Goal: Transaction & Acquisition: Purchase product/service

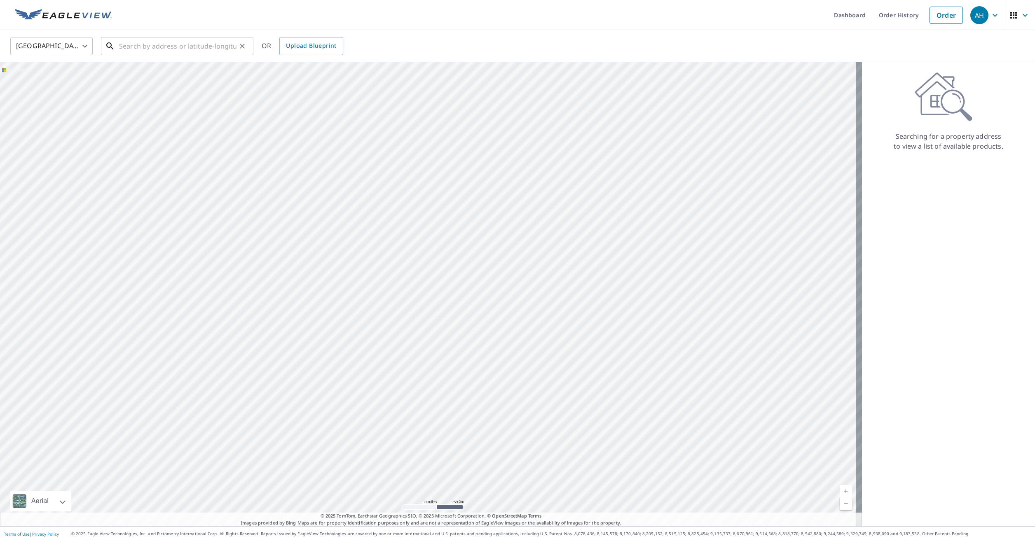
click at [131, 45] on input "text" at bounding box center [177, 46] width 117 height 23
paste input "[STREET_ADDRESS]"
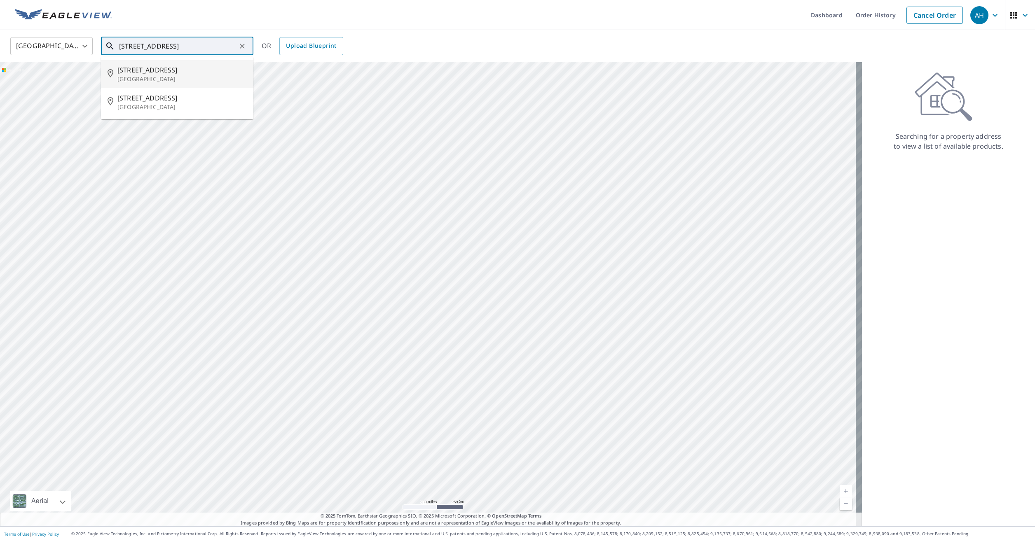
click at [190, 79] on p "[GEOGRAPHIC_DATA]" at bounding box center [181, 79] width 129 height 8
type input "[STREET_ADDRESS]"
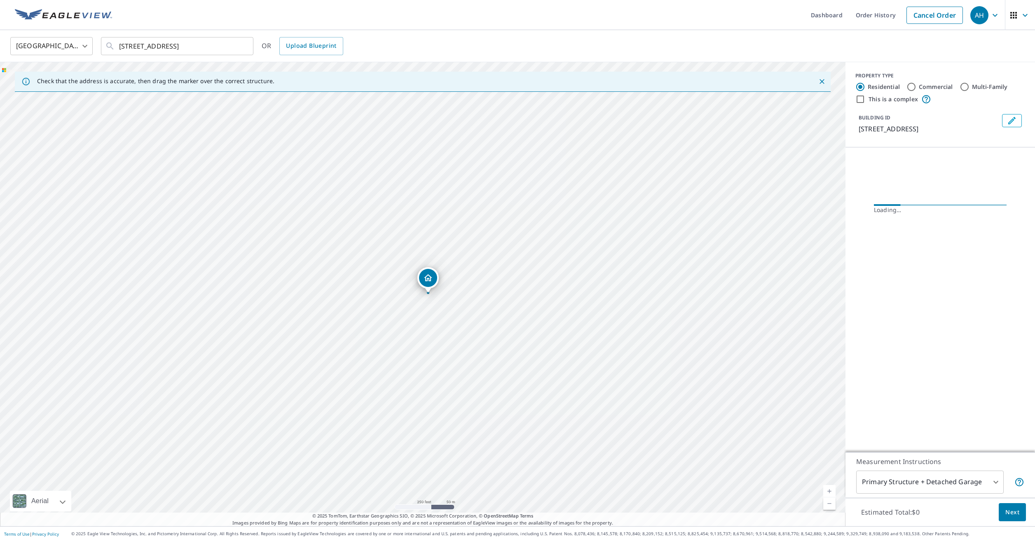
scroll to position [0, 0]
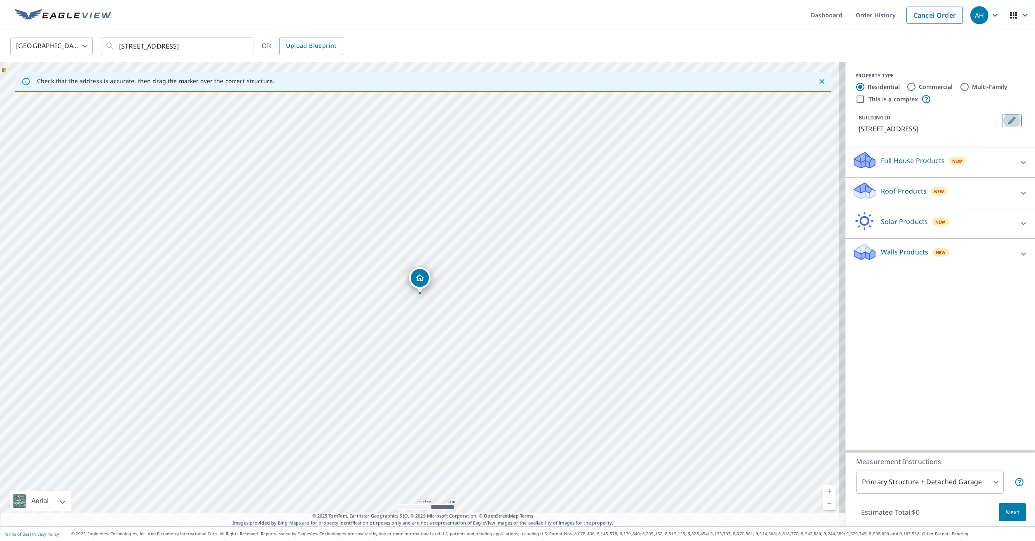
click at [1008, 122] on icon "Edit building 1" at bounding box center [1011, 120] width 7 height 7
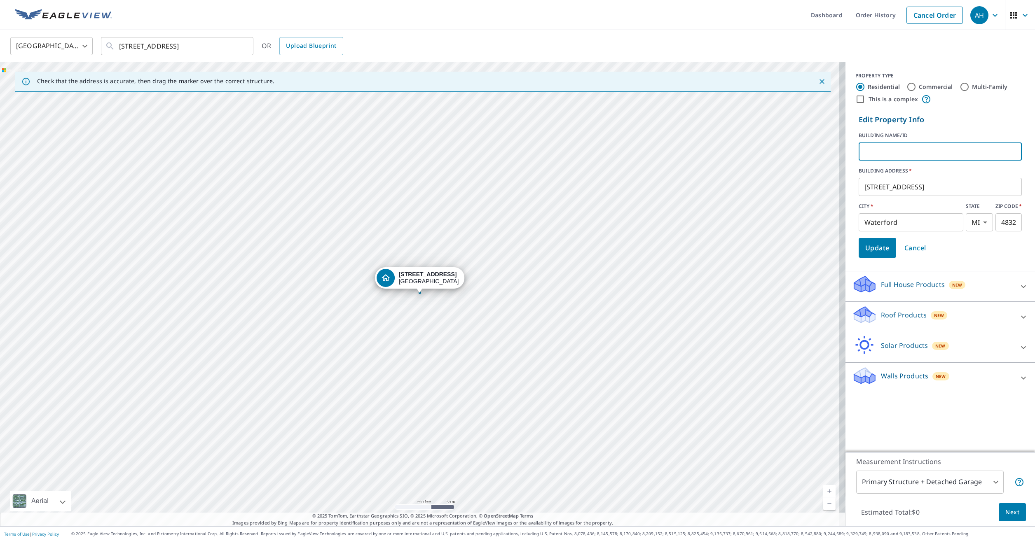
click at [913, 155] on input "text" at bounding box center [940, 151] width 163 height 23
type input "[PERSON_NAME]"
click at [926, 478] on body "AH AH Dashboard Order History Cancel Order AH [GEOGRAPHIC_DATA] [GEOGRAPHIC_DAT…" at bounding box center [517, 270] width 1035 height 541
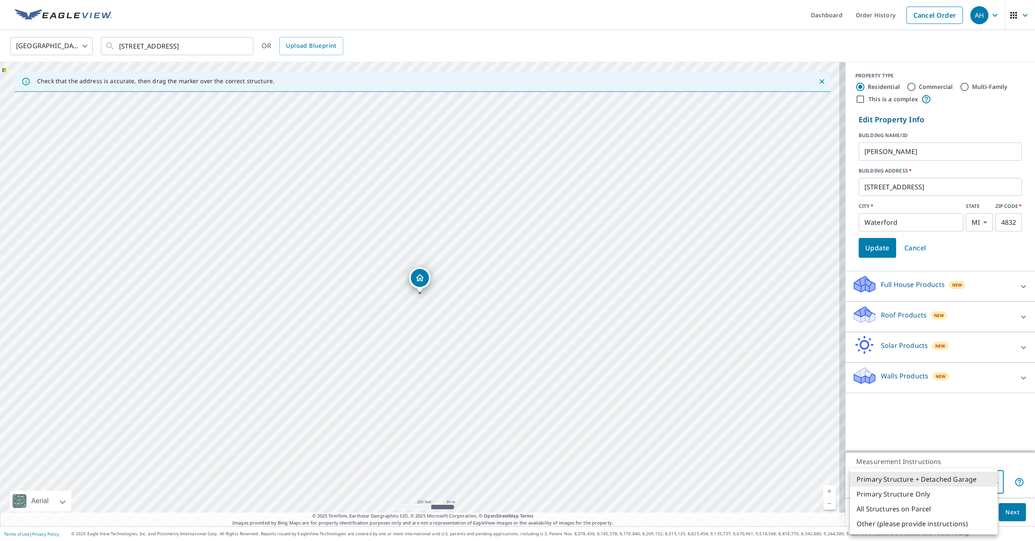
click at [927, 493] on li "Primary Structure Only" at bounding box center [923, 494] width 147 height 15
type input "2"
click at [928, 485] on body "AH AH Dashboard Order History Cancel Order AH [GEOGRAPHIC_DATA] [GEOGRAPHIC_DAT…" at bounding box center [517, 270] width 1035 height 541
click at [917, 496] on li "Primary Structure Only" at bounding box center [923, 494] width 147 height 15
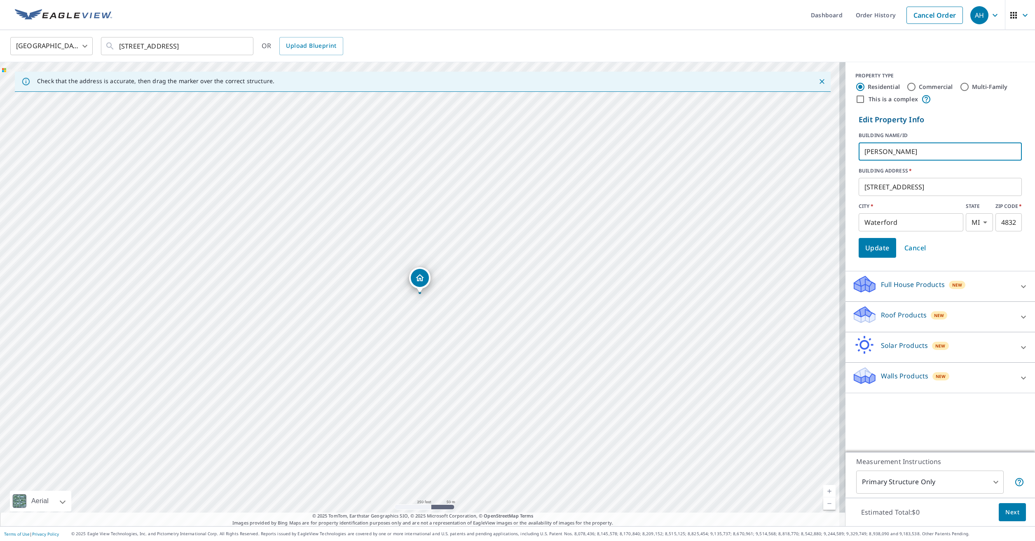
drag, startPoint x: 913, startPoint y: 151, endPoint x: 813, endPoint y: 151, distance: 100.5
click at [813, 151] on div "Check that the address is accurate, then drag the marker over the correct struc…" at bounding box center [517, 294] width 1035 height 464
type input "[PERSON_NAME]"
click at [865, 249] on span "Update" at bounding box center [877, 248] width 24 height 12
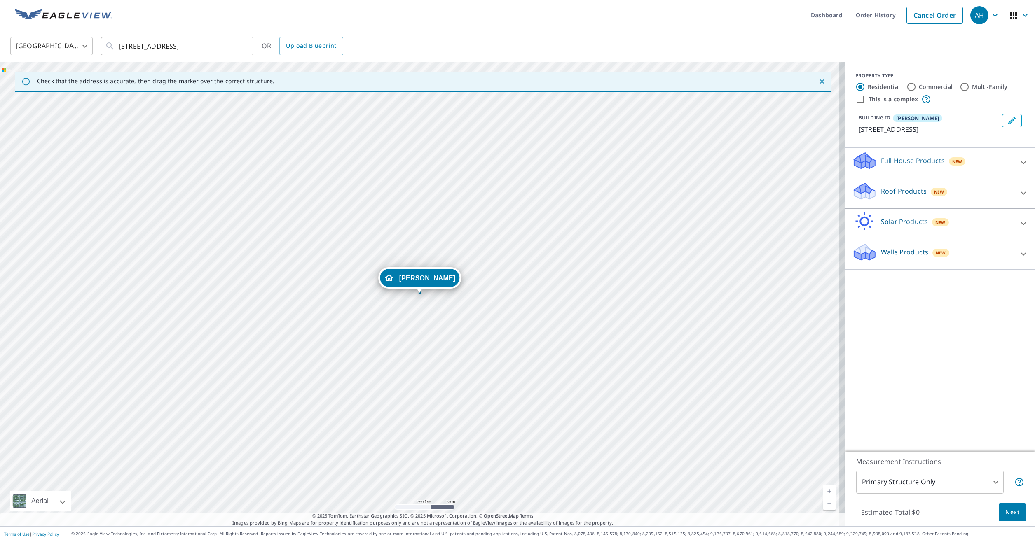
click at [893, 199] on div "Roof Products New" at bounding box center [932, 193] width 161 height 23
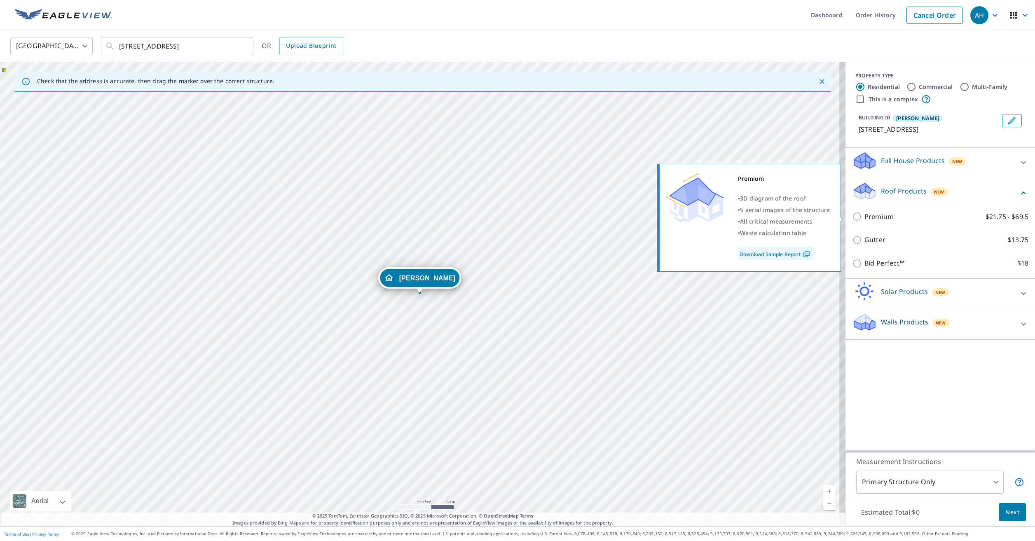
click at [852, 216] on input "Premium $21.75 - $69.5" at bounding box center [858, 217] width 12 height 10
checkbox input "true"
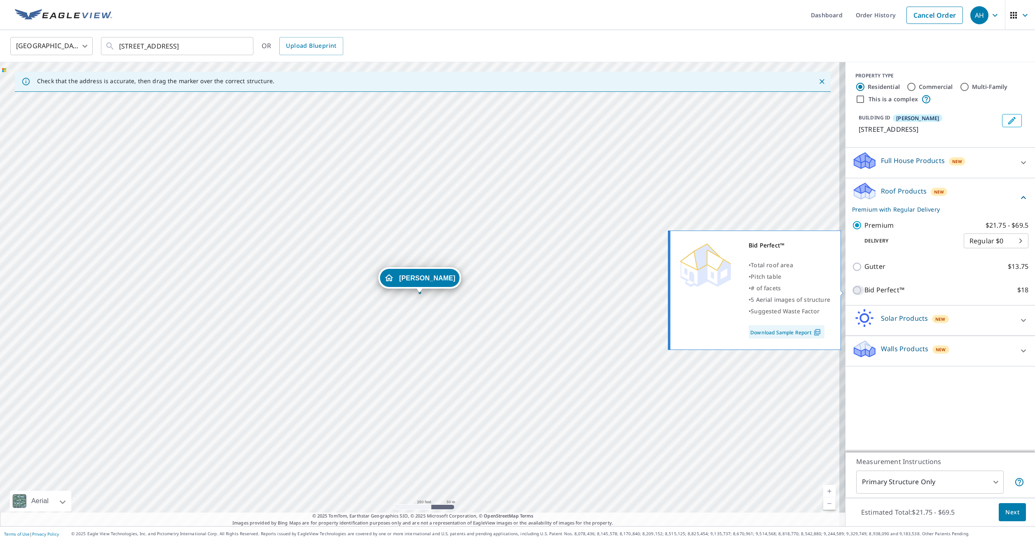
click at [852, 290] on input "Bid Perfect™ $18" at bounding box center [858, 291] width 12 height 10
checkbox input "true"
checkbox input "false"
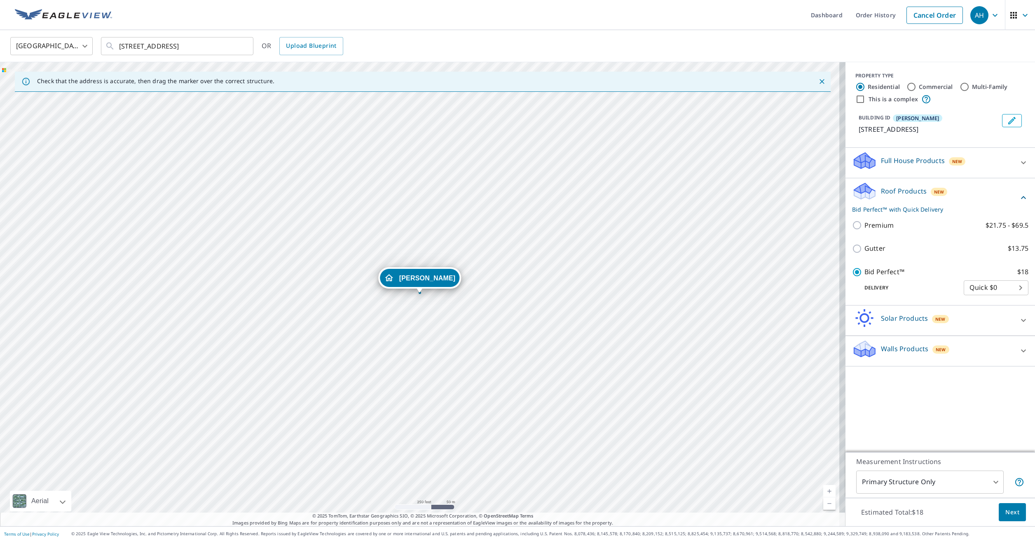
click at [1013, 516] on button "Next" at bounding box center [1012, 512] width 27 height 19
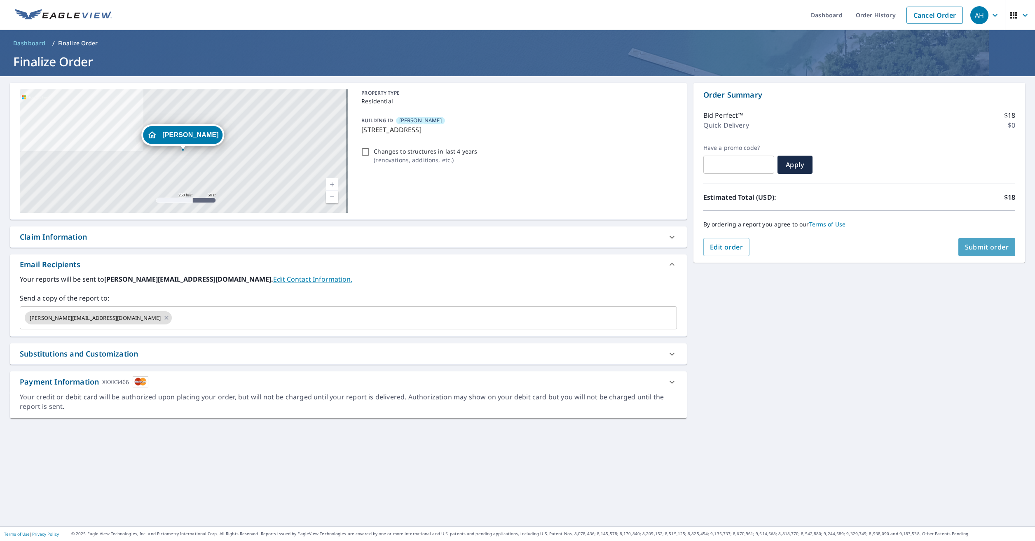
click at [968, 247] on span "Submit order" at bounding box center [987, 247] width 44 height 9
checkbox input "true"
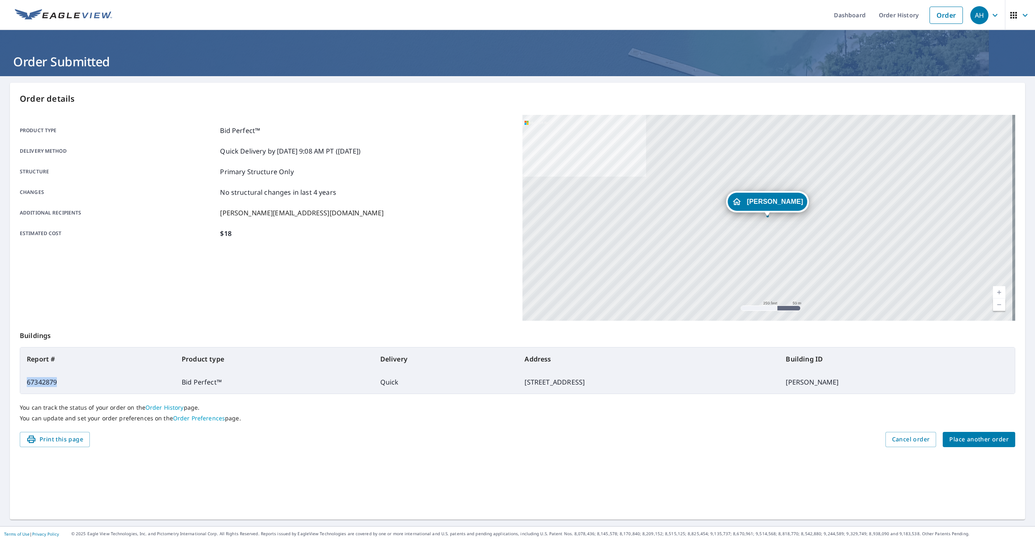
drag, startPoint x: 65, startPoint y: 383, endPoint x: 27, endPoint y: 384, distance: 37.9
click at [27, 384] on td "67342879" at bounding box center [97, 382] width 155 height 23
drag, startPoint x: 27, startPoint y: 384, endPoint x: 33, endPoint y: 380, distance: 7.1
copy td "67342879"
click at [982, 438] on span "Place another order" at bounding box center [978, 440] width 59 height 10
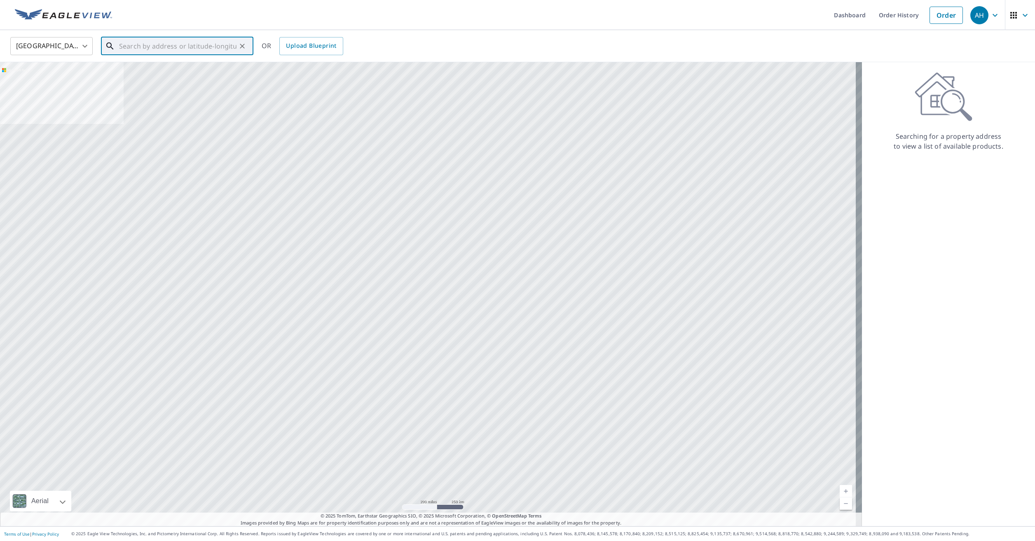
paste input "[STREET_ADDRESS]"
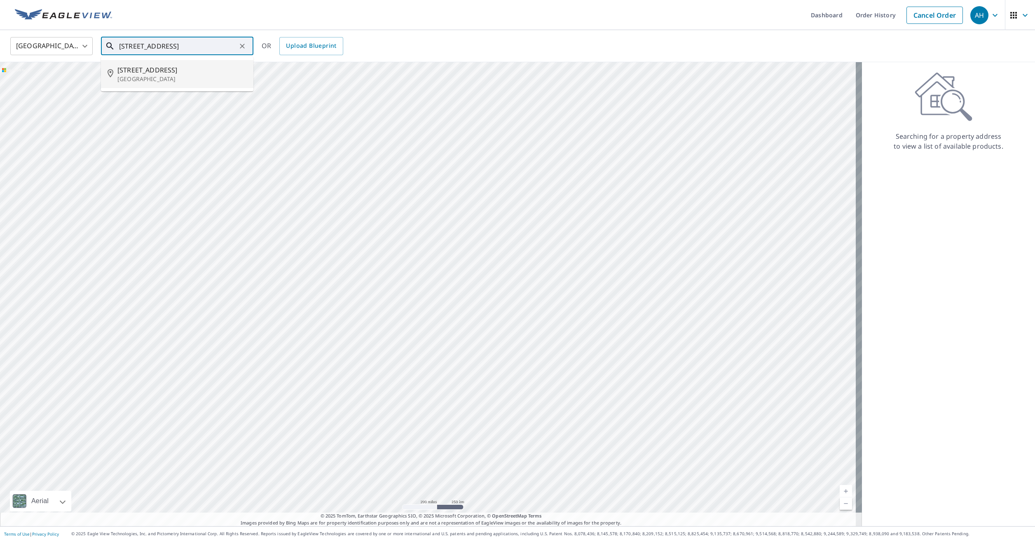
click at [194, 75] on p "[GEOGRAPHIC_DATA]" at bounding box center [181, 79] width 129 height 8
type input "[STREET_ADDRESS][PERSON_NAME]"
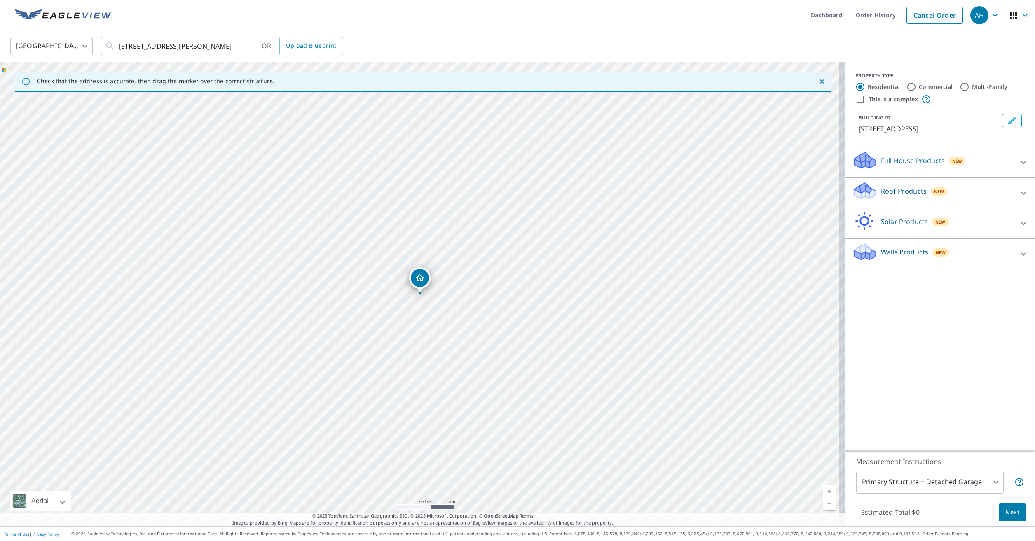
click at [952, 164] on span "New" at bounding box center [957, 161] width 10 height 7
click at [913, 217] on p "Roof Products" at bounding box center [904, 214] width 46 height 10
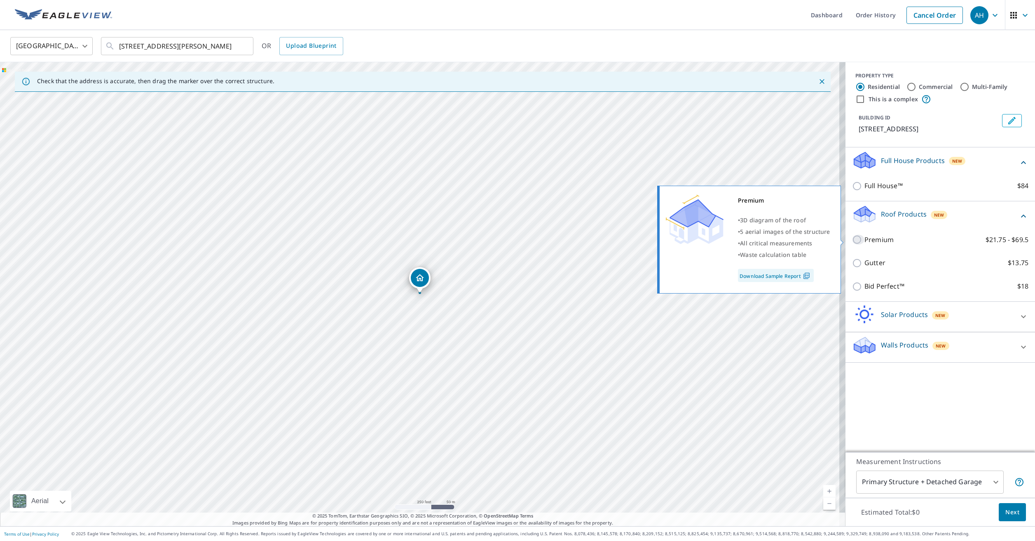
click at [855, 236] on input "Premium $21.75 - $69.5" at bounding box center [858, 240] width 12 height 10
checkbox input "true"
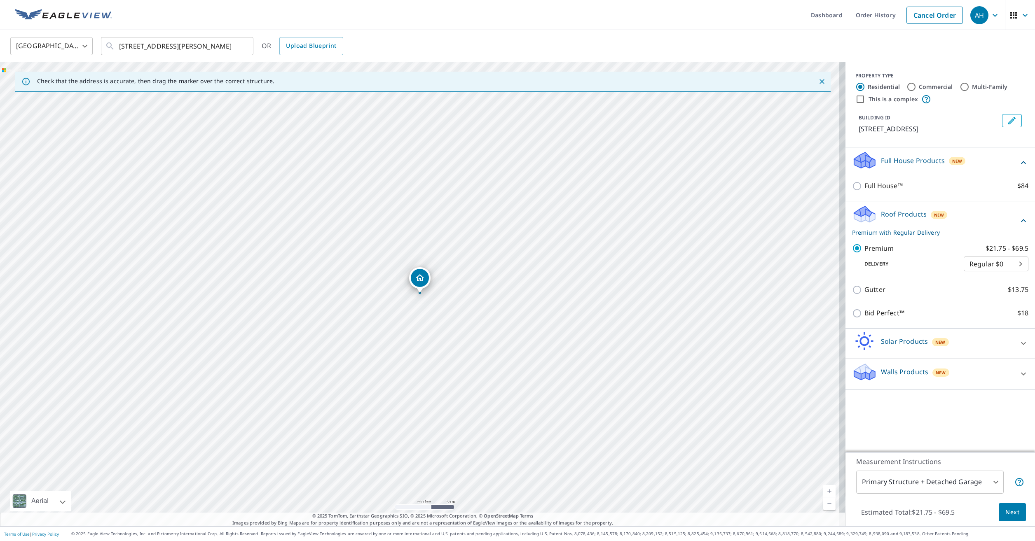
click at [938, 479] on body "AH AH Dashboard Order History Cancel Order AH [GEOGRAPHIC_DATA] [GEOGRAPHIC_DAT…" at bounding box center [517, 270] width 1035 height 541
click at [934, 497] on li "Primary Structure Only" at bounding box center [923, 494] width 147 height 15
type input "2"
click at [1005, 515] on span "Next" at bounding box center [1012, 513] width 14 height 10
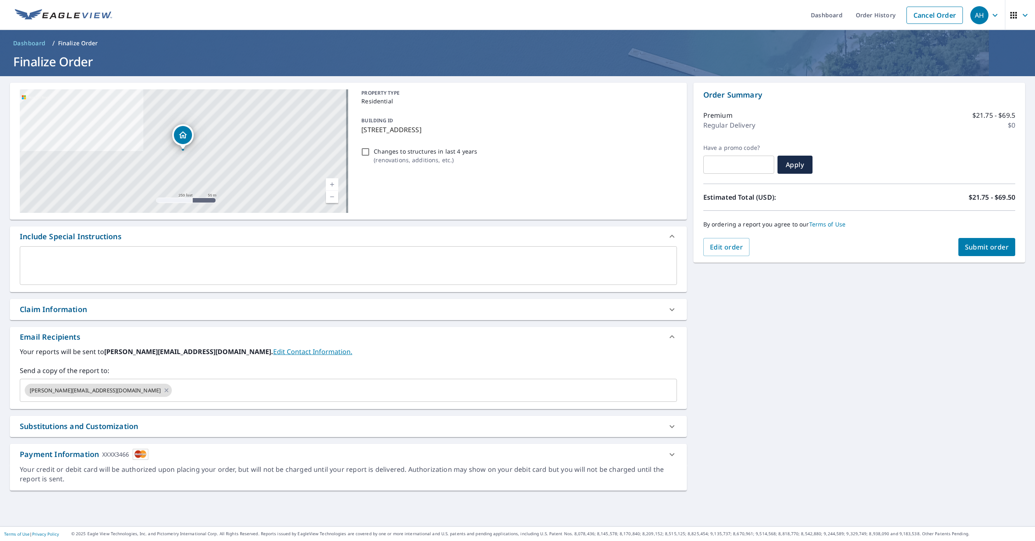
click at [965, 246] on span "Submit order" at bounding box center [987, 247] width 44 height 9
checkbox input "true"
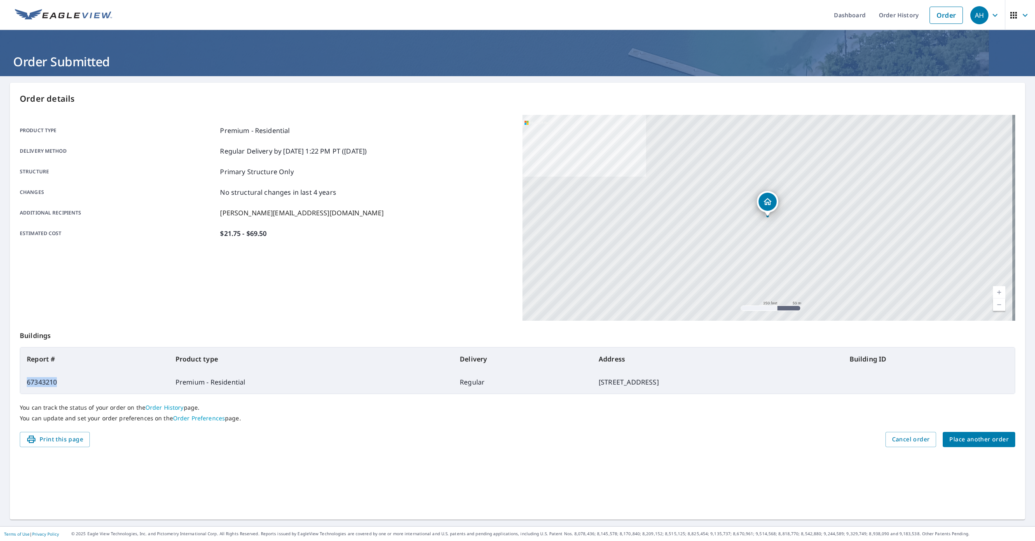
drag, startPoint x: 56, startPoint y: 383, endPoint x: 24, endPoint y: 383, distance: 31.7
click at [24, 383] on td "67343210" at bounding box center [94, 382] width 149 height 23
drag, startPoint x: 24, startPoint y: 383, endPoint x: 29, endPoint y: 384, distance: 5.4
copy td "67343210"
click at [955, 435] on span "Place another order" at bounding box center [978, 440] width 59 height 10
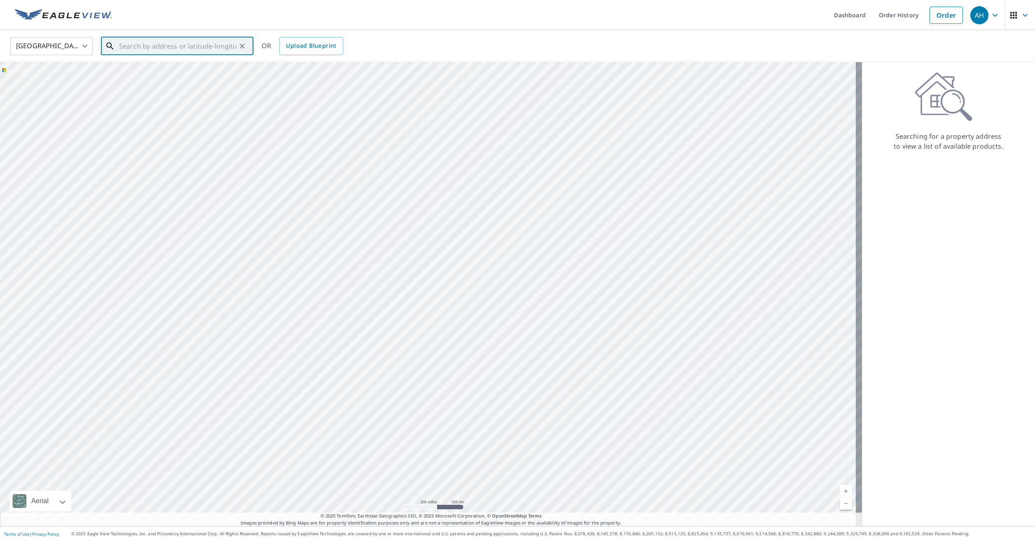
click at [150, 46] on input "text" at bounding box center [177, 46] width 117 height 23
paste input "[STREET_ADDRESS]"
click at [191, 78] on p "[GEOGRAPHIC_DATA]" at bounding box center [181, 79] width 129 height 8
type input "[STREET_ADDRESS]"
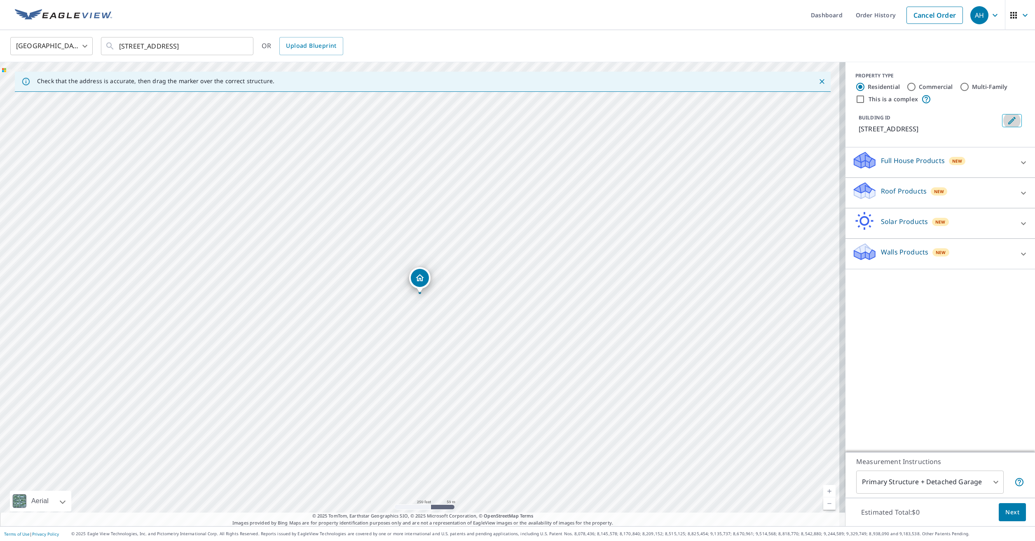
click at [1008, 121] on icon "Edit building 1" at bounding box center [1012, 121] width 10 height 10
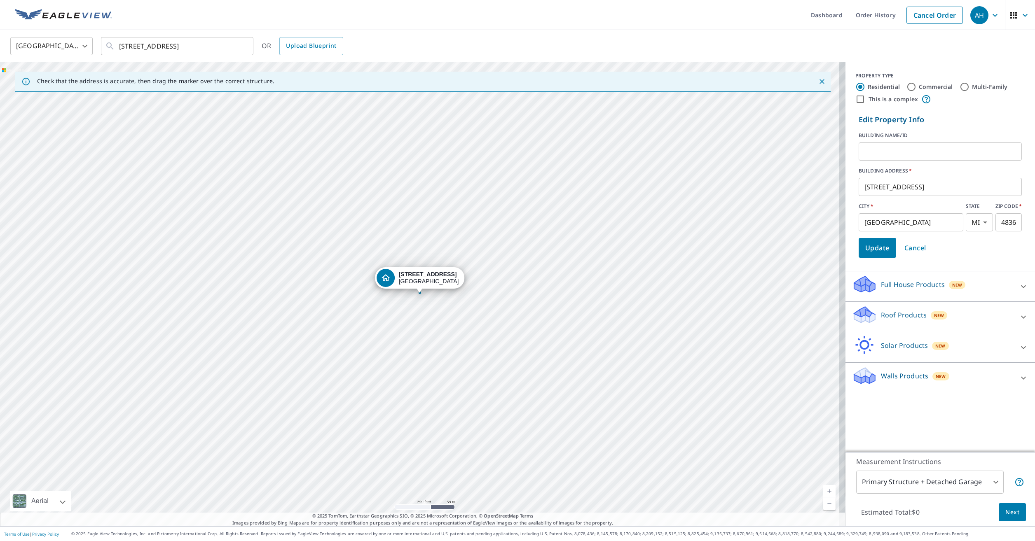
click at [923, 144] on input "text" at bounding box center [940, 151] width 163 height 23
paste input "[PERSON_NAME]"
type input "[PERSON_NAME] and [PERSON_NAME]"
click at [880, 247] on span "Update" at bounding box center [877, 248] width 24 height 12
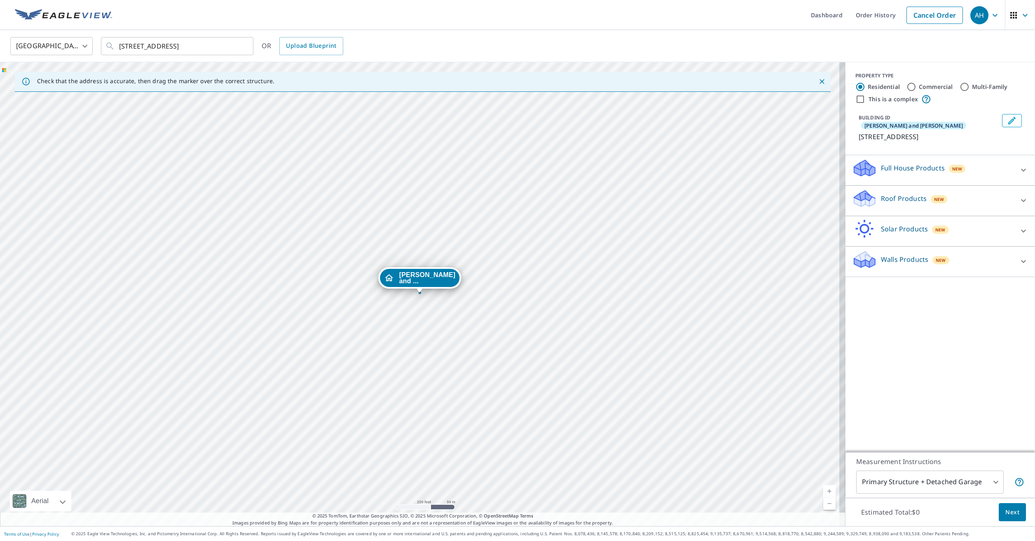
click at [889, 225] on p "Solar Products" at bounding box center [904, 229] width 47 height 10
click at [888, 278] on p "Walls Products" at bounding box center [904, 283] width 47 height 10
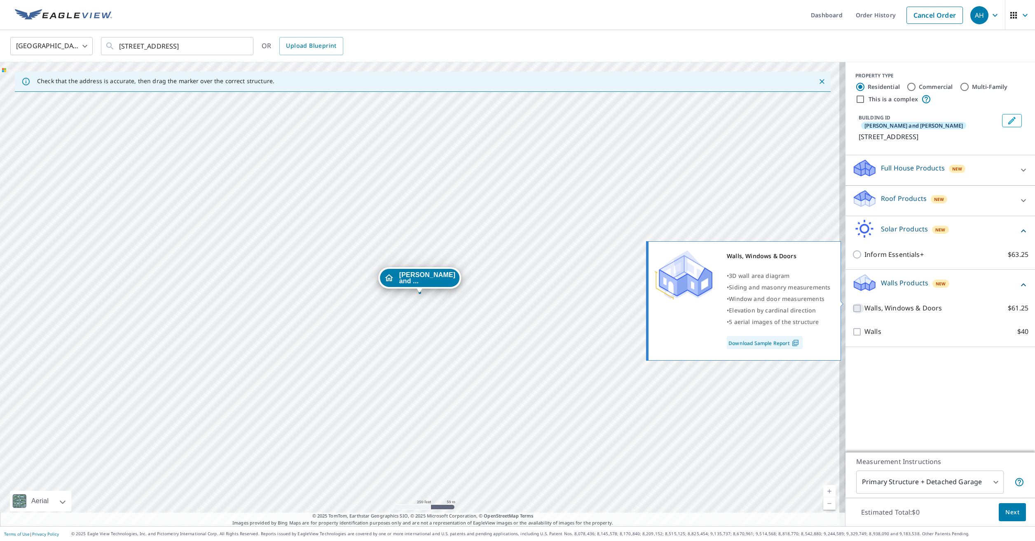
click at [857, 304] on input "Walls, Windows & Doors $61.25" at bounding box center [858, 309] width 12 height 10
checkbox input "true"
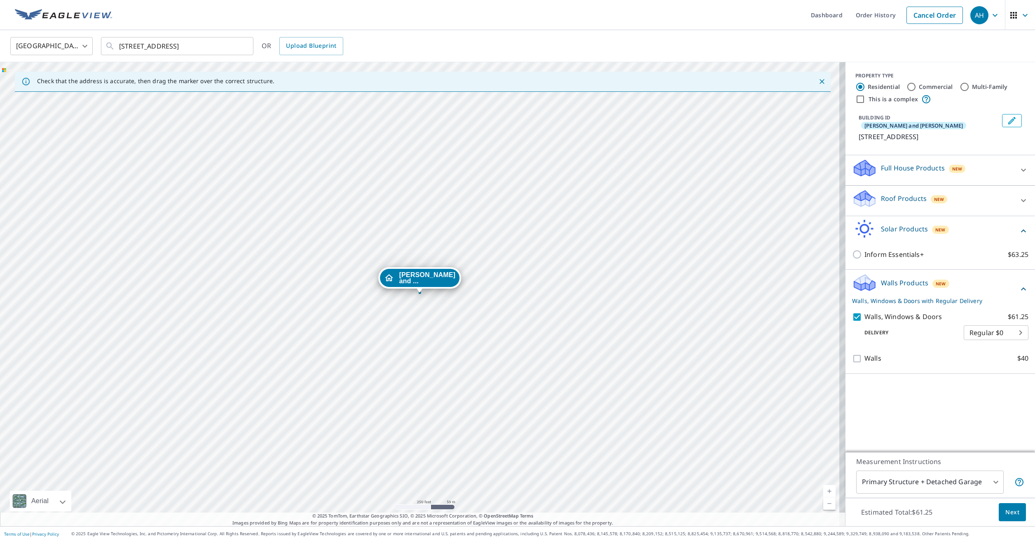
click at [943, 471] on body "AH AH Dashboard Order History Cancel Order AH [GEOGRAPHIC_DATA] [GEOGRAPHIC_DAT…" at bounding box center [517, 270] width 1035 height 541
click at [931, 490] on li "Primary Structure Only" at bounding box center [923, 494] width 147 height 15
type input "2"
click at [1008, 509] on span "Next" at bounding box center [1012, 513] width 14 height 10
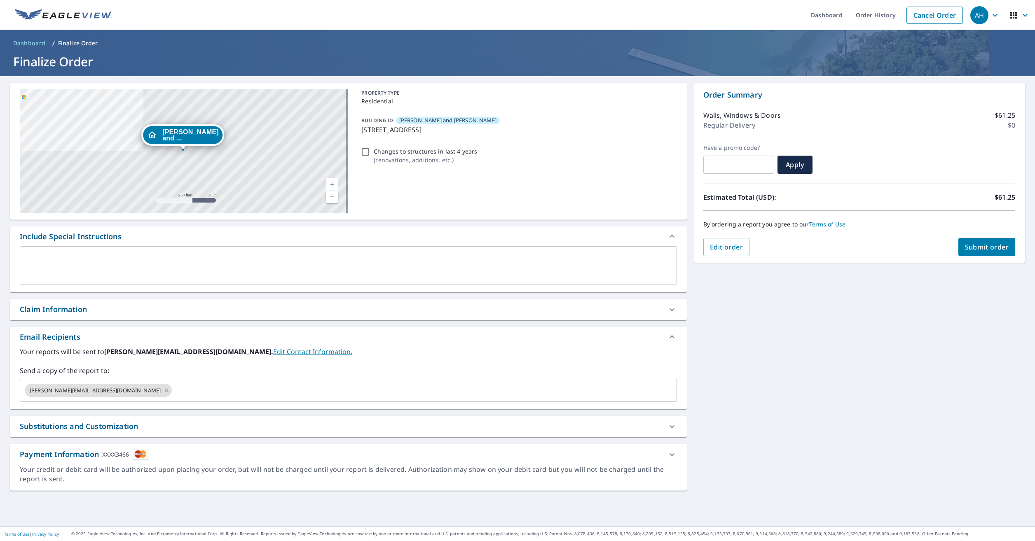
click at [979, 251] on span "Submit order" at bounding box center [987, 247] width 44 height 9
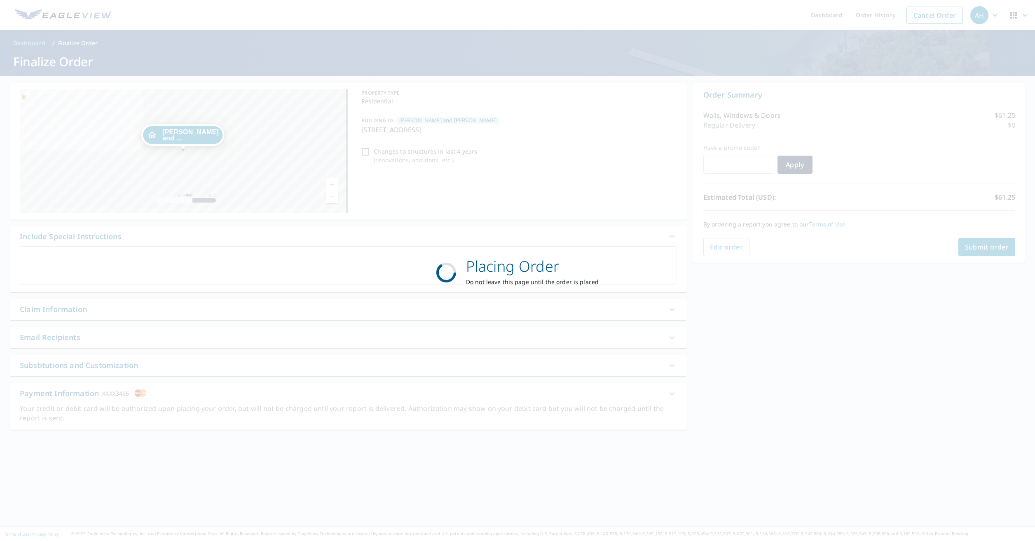
checkbox input "true"
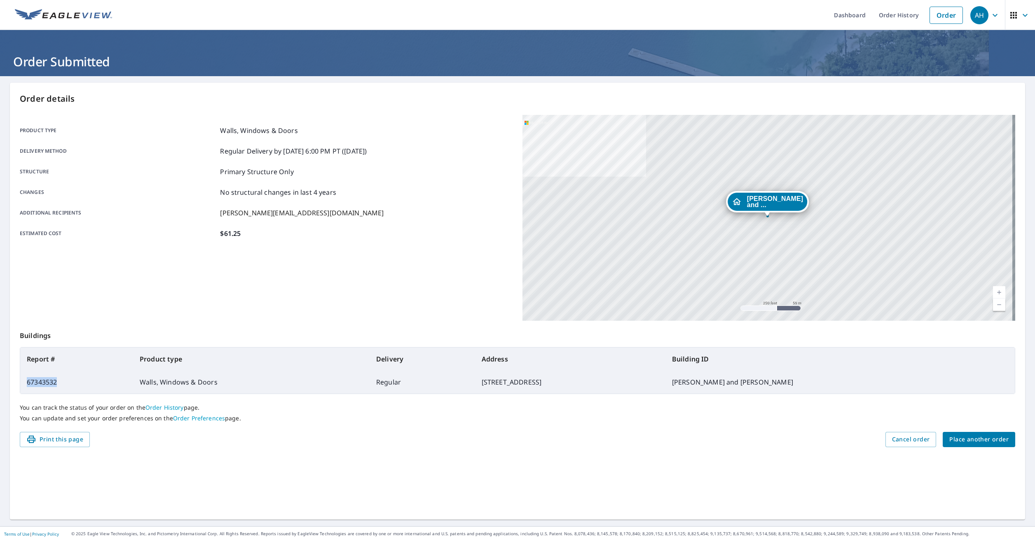
drag, startPoint x: 59, startPoint y: 382, endPoint x: 26, endPoint y: 382, distance: 33.0
click at [26, 382] on td "67343532" at bounding box center [76, 382] width 113 height 23
drag, startPoint x: 26, startPoint y: 382, endPoint x: 32, endPoint y: 382, distance: 5.8
copy td "67343532"
click at [960, 440] on span "Place another order" at bounding box center [978, 440] width 59 height 10
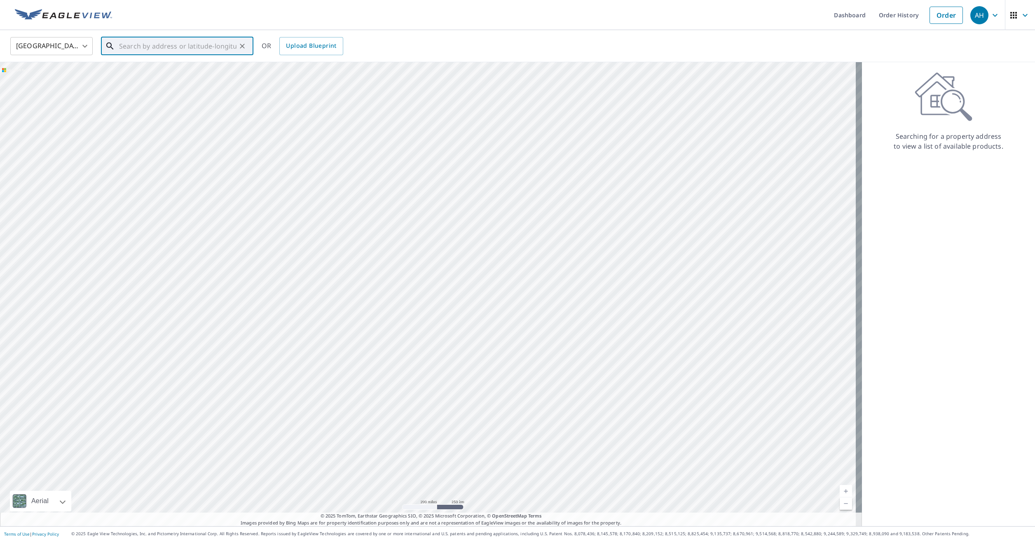
paste input "[STREET_ADDRESS]"
click at [167, 77] on p "[GEOGRAPHIC_DATA]" at bounding box center [181, 79] width 129 height 8
type input "[STREET_ADDRESS][PERSON_NAME]"
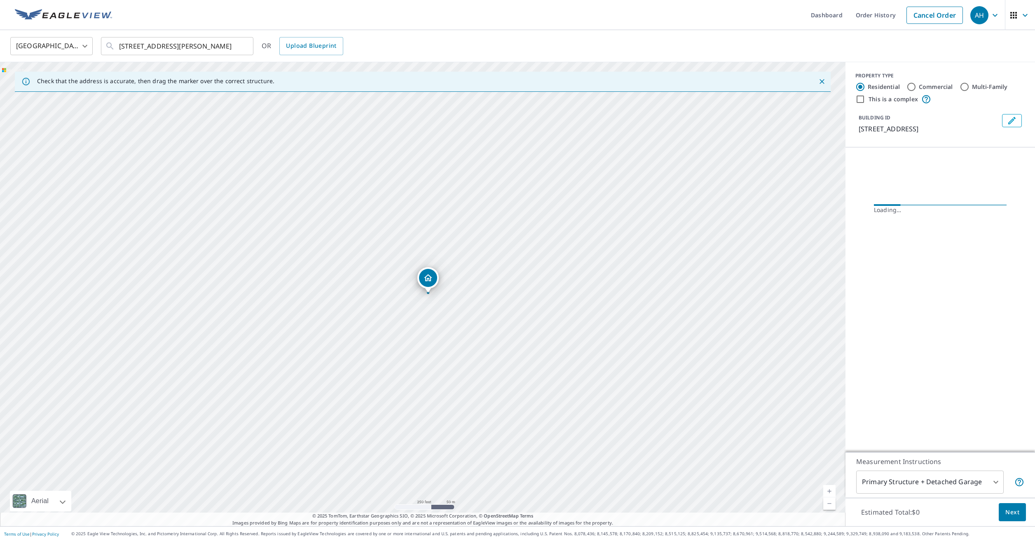
scroll to position [0, 0]
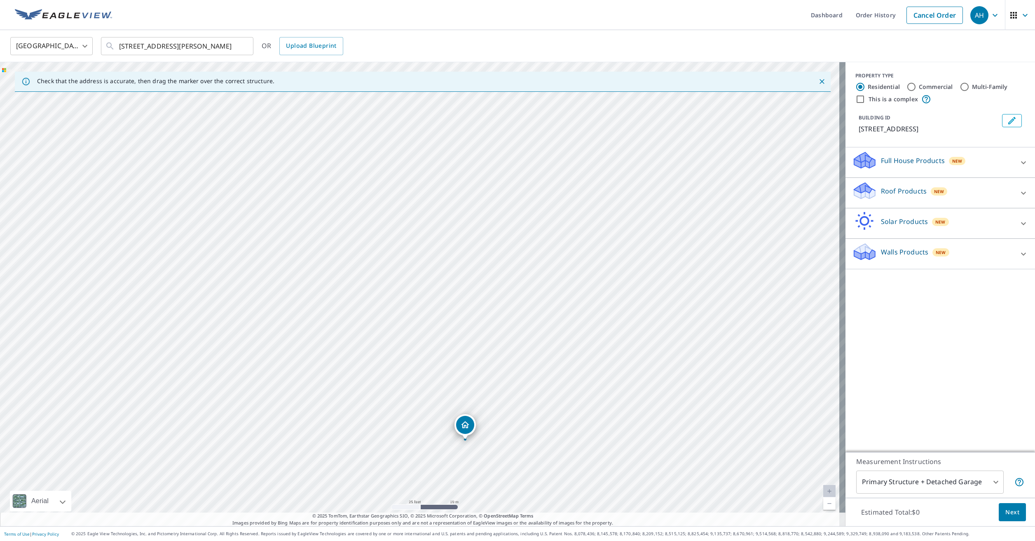
click at [1007, 119] on icon "Edit building 1" at bounding box center [1012, 121] width 10 height 10
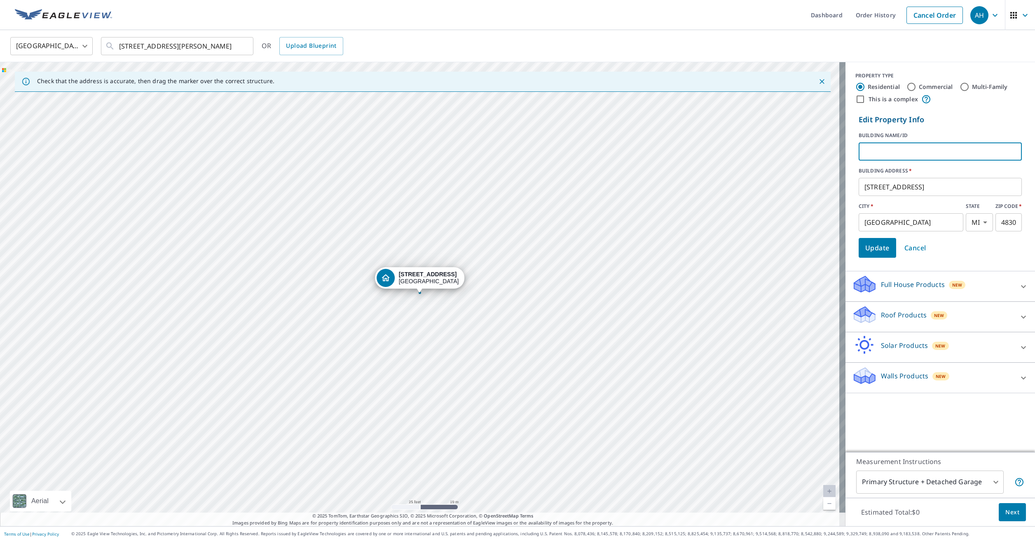
click at [928, 144] on input "text" at bounding box center [940, 151] width 163 height 23
type input "[PERSON_NAME]"
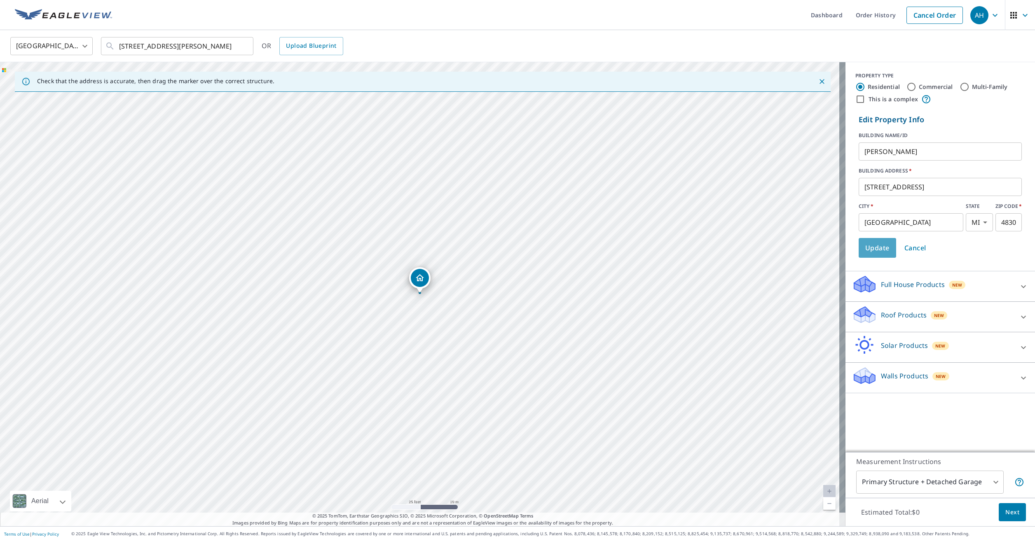
click at [870, 247] on span "Update" at bounding box center [877, 248] width 24 height 12
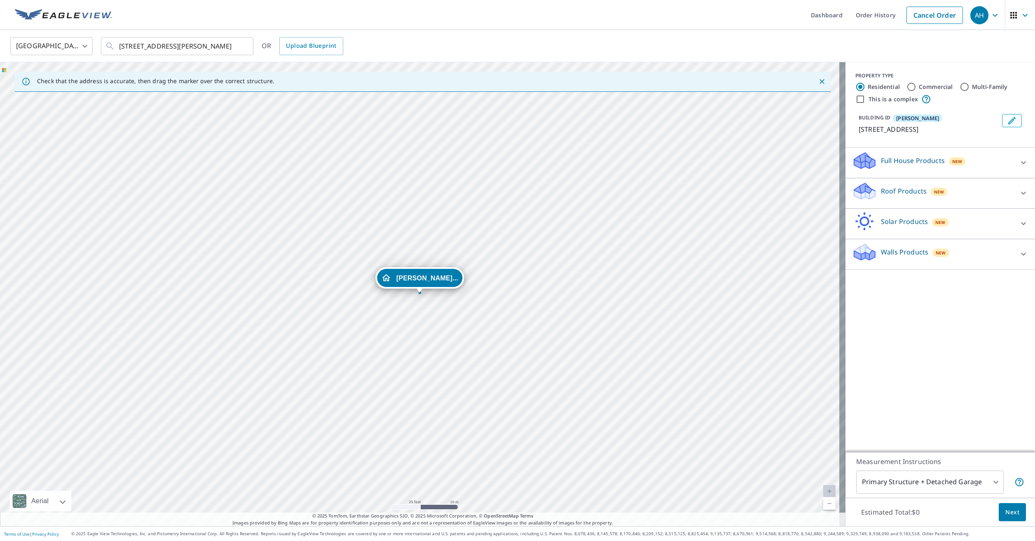
click at [895, 196] on div "Roof Products New" at bounding box center [932, 193] width 161 height 23
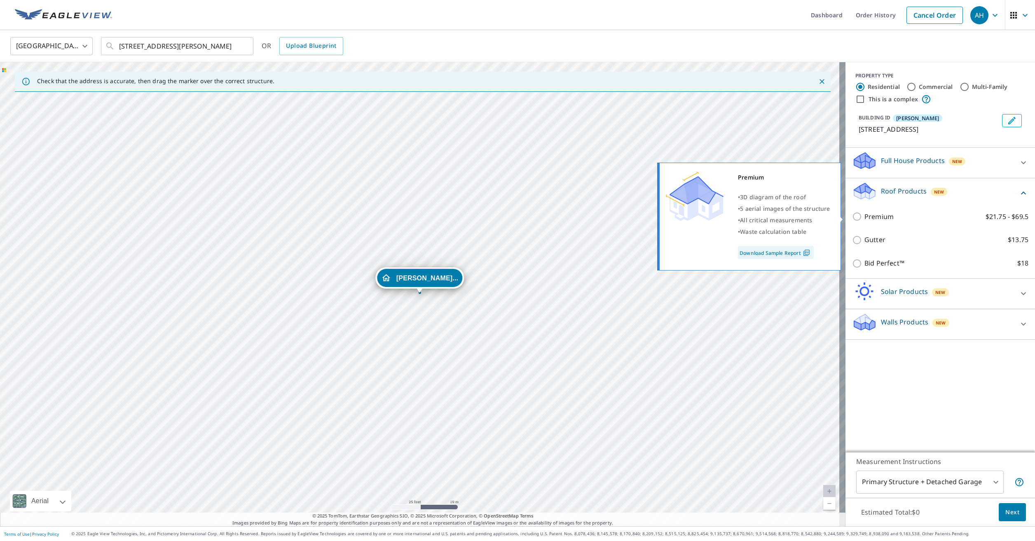
click at [852, 213] on input "Premium $21.75 - $69.5" at bounding box center [858, 217] width 12 height 10
checkbox input "true"
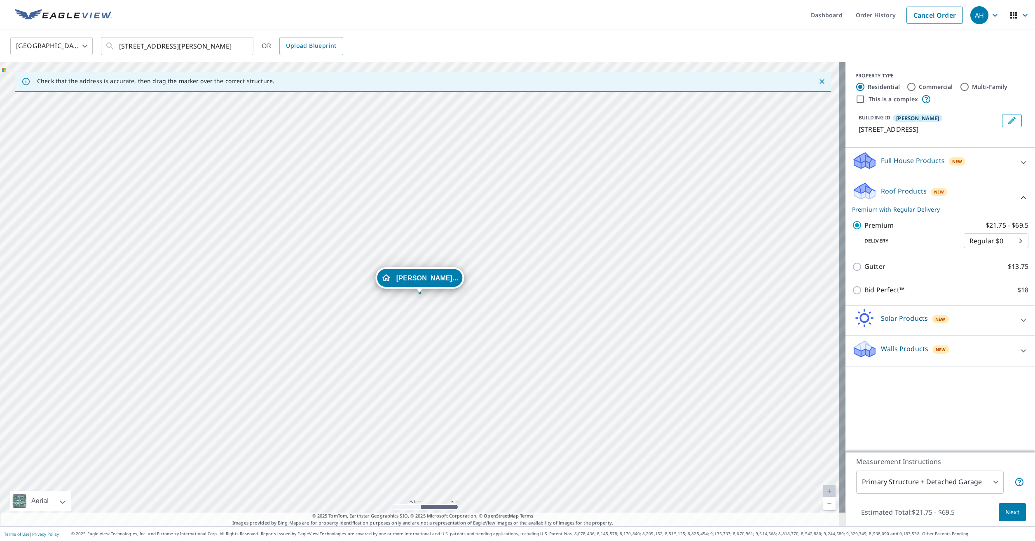
click at [942, 485] on body "AH AH Dashboard Order History Cancel Order AH [GEOGRAPHIC_DATA] [GEOGRAPHIC_DAT…" at bounding box center [517, 270] width 1035 height 541
click at [939, 495] on li "Primary Structure Only" at bounding box center [923, 494] width 147 height 15
type input "2"
click at [1005, 516] on span "Next" at bounding box center [1012, 513] width 14 height 10
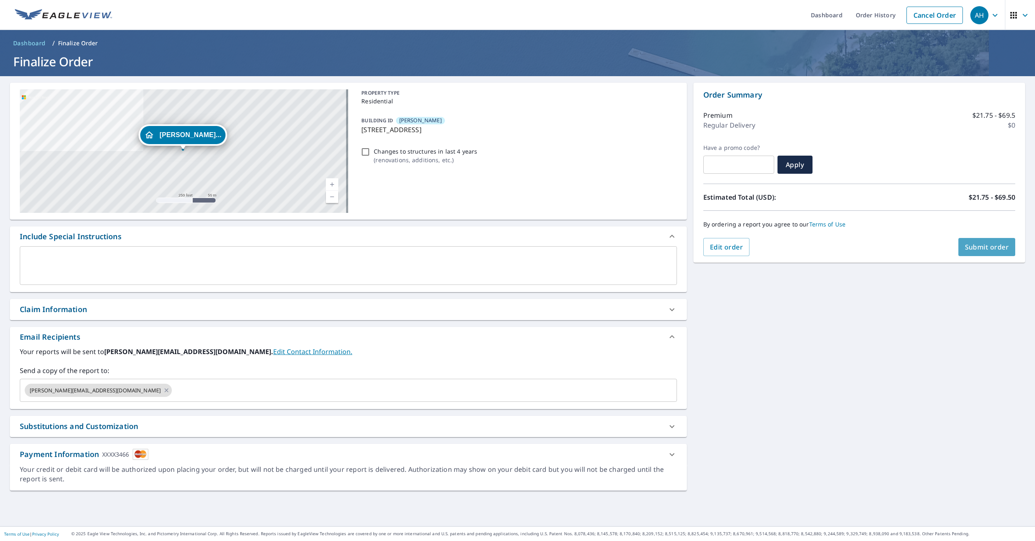
click at [982, 248] on span "Submit order" at bounding box center [987, 247] width 44 height 9
checkbox input "true"
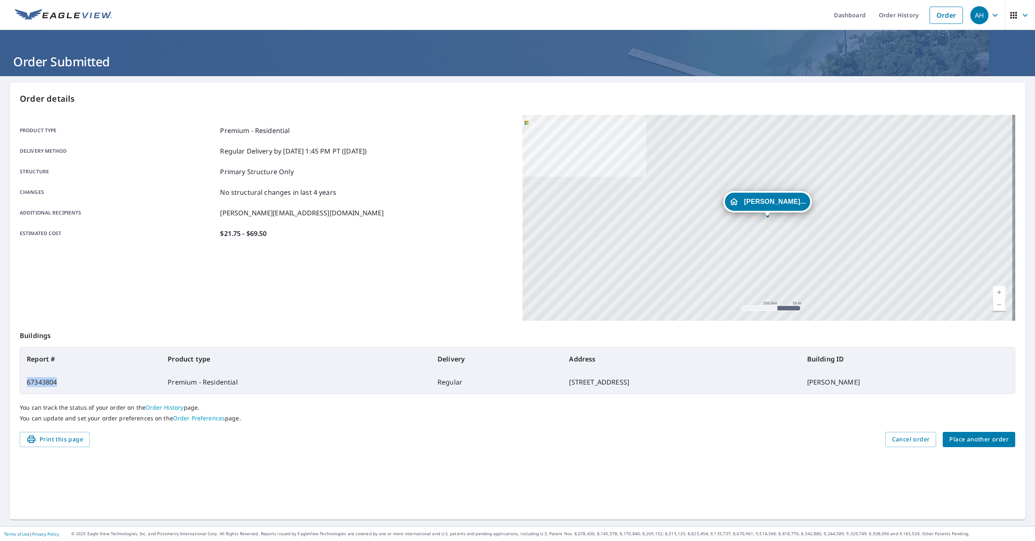
drag, startPoint x: 62, startPoint y: 381, endPoint x: 23, endPoint y: 380, distance: 39.1
click at [23, 380] on td "67343804" at bounding box center [90, 382] width 141 height 23
drag, startPoint x: 23, startPoint y: 380, endPoint x: 31, endPoint y: 381, distance: 8.7
copy td "67343804"
click at [966, 436] on span "Place another order" at bounding box center [978, 440] width 59 height 10
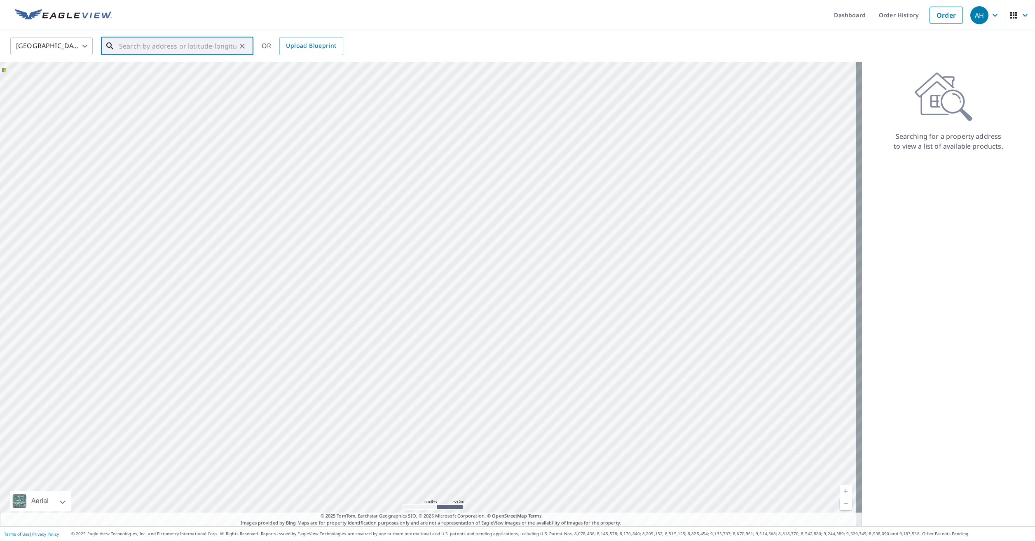
click at [136, 46] on input "text" at bounding box center [177, 46] width 117 height 23
paste input "[STREET_ADDRESS]"
click at [192, 77] on p "[GEOGRAPHIC_DATA]" at bounding box center [181, 79] width 129 height 8
type input "[STREET_ADDRESS]"
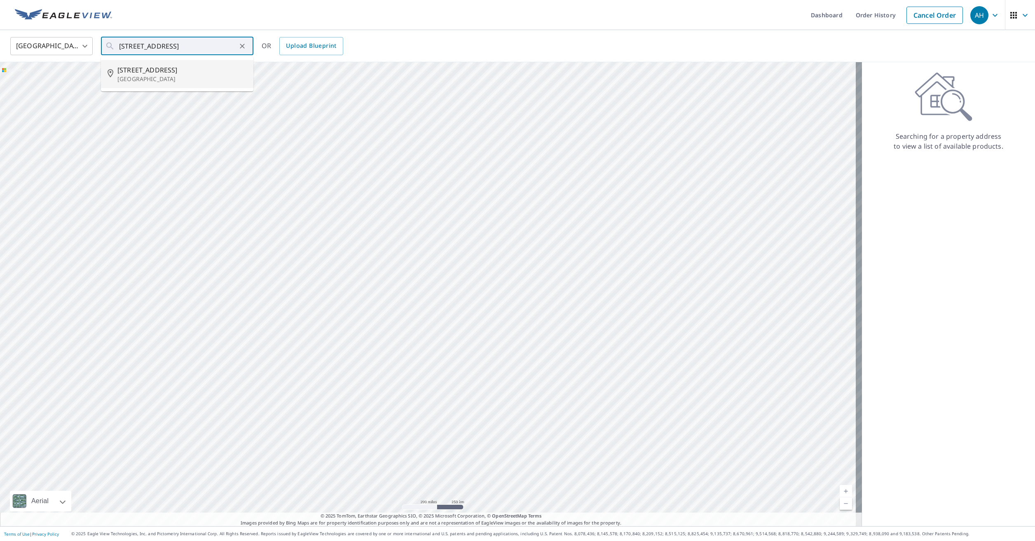
scroll to position [0, 0]
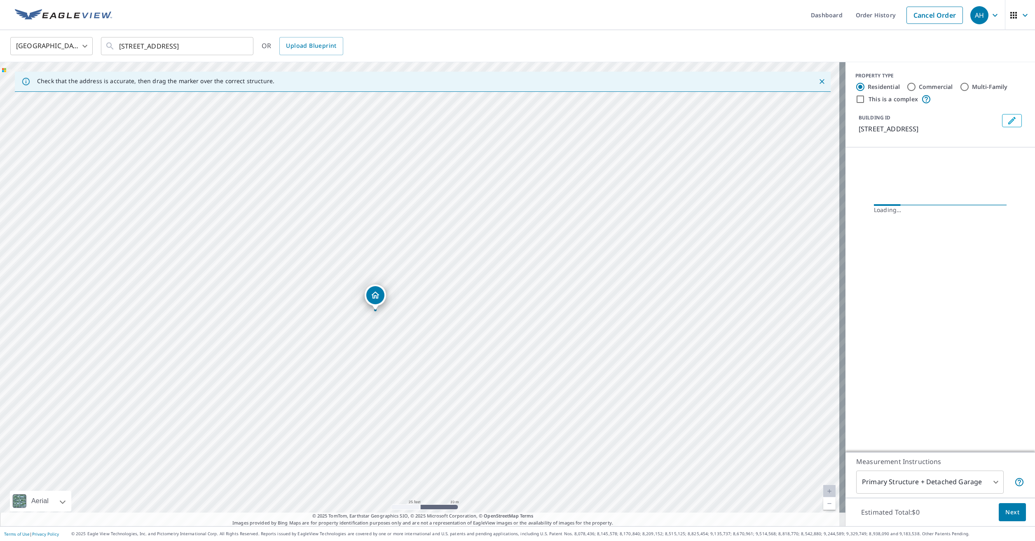
drag, startPoint x: 461, startPoint y: 298, endPoint x: 495, endPoint y: 144, distance: 157.8
click at [495, 144] on div "[STREET_ADDRESS]" at bounding box center [422, 294] width 845 height 464
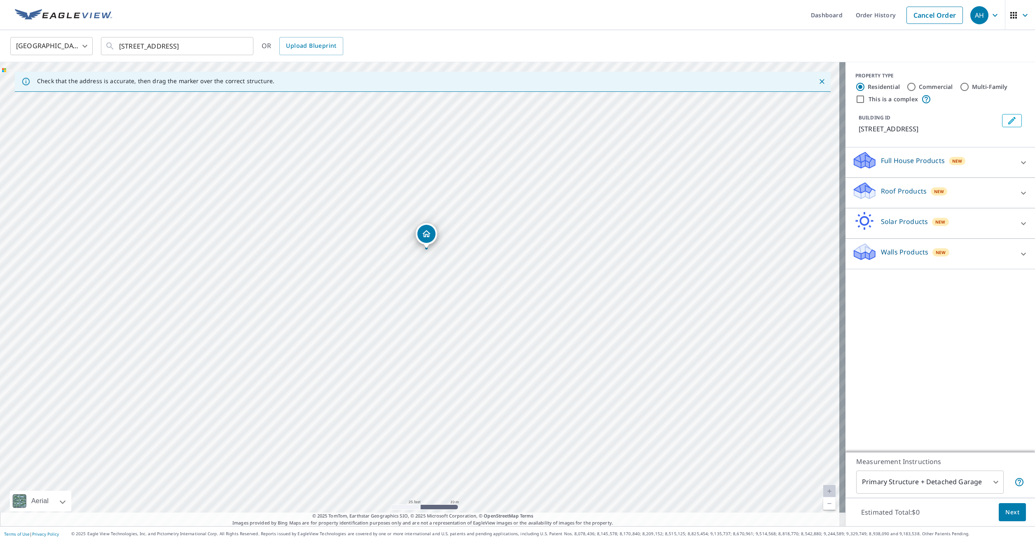
drag, startPoint x: 419, startPoint y: 277, endPoint x: 425, endPoint y: 233, distance: 44.9
click at [904, 187] on p "Roof Products" at bounding box center [904, 191] width 46 height 10
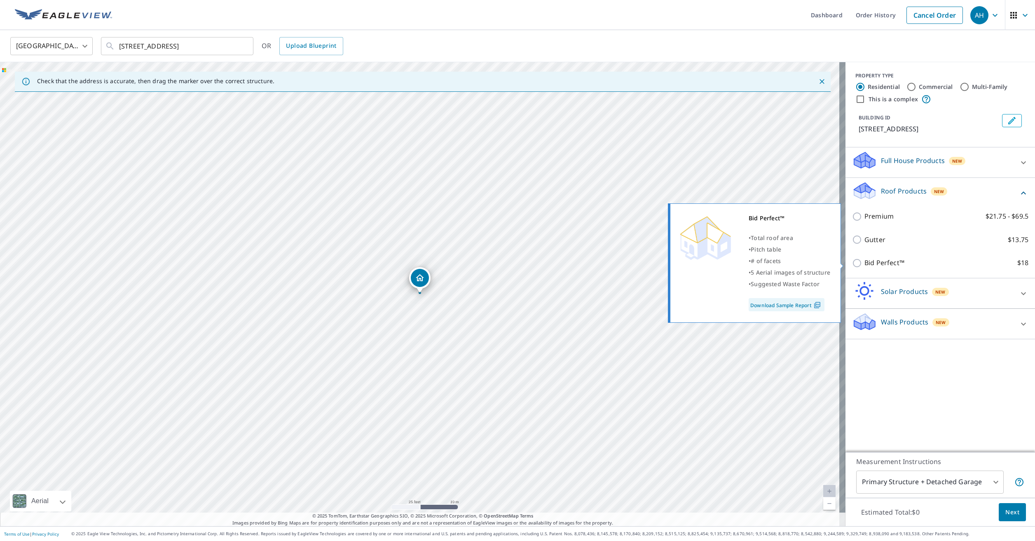
click at [856, 261] on input "Bid Perfect™ $18" at bounding box center [858, 263] width 12 height 10
checkbox input "true"
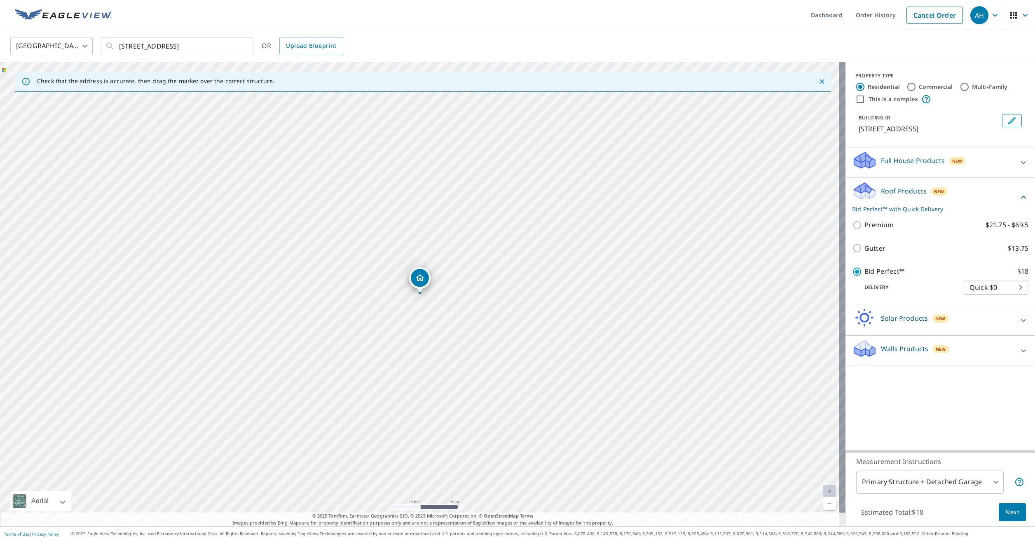
click at [939, 486] on body "AH AH Dashboard Order History Cancel Order AH [GEOGRAPHIC_DATA] [GEOGRAPHIC_DAT…" at bounding box center [517, 270] width 1035 height 541
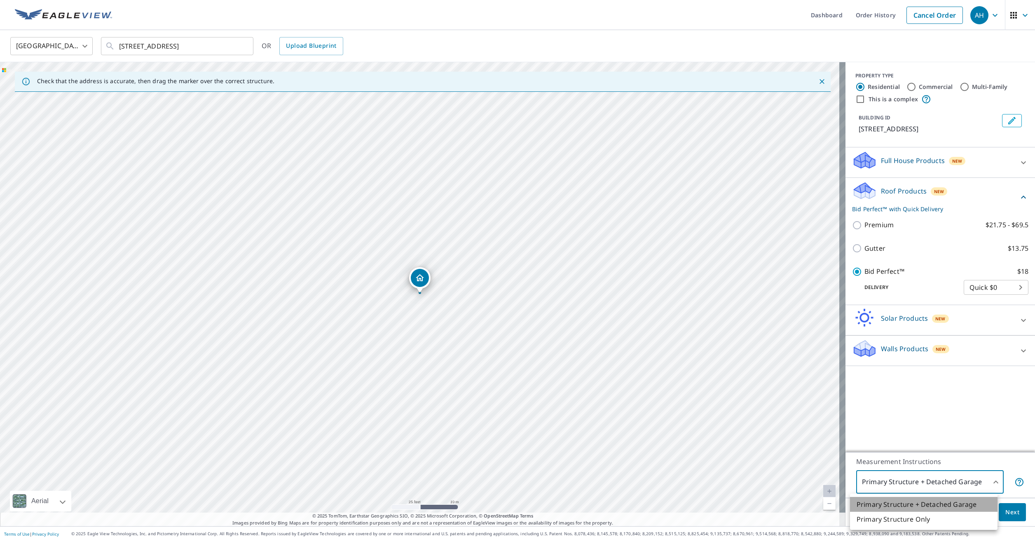
click at [941, 507] on li "Primary Structure + Detached Garage" at bounding box center [923, 504] width 147 height 15
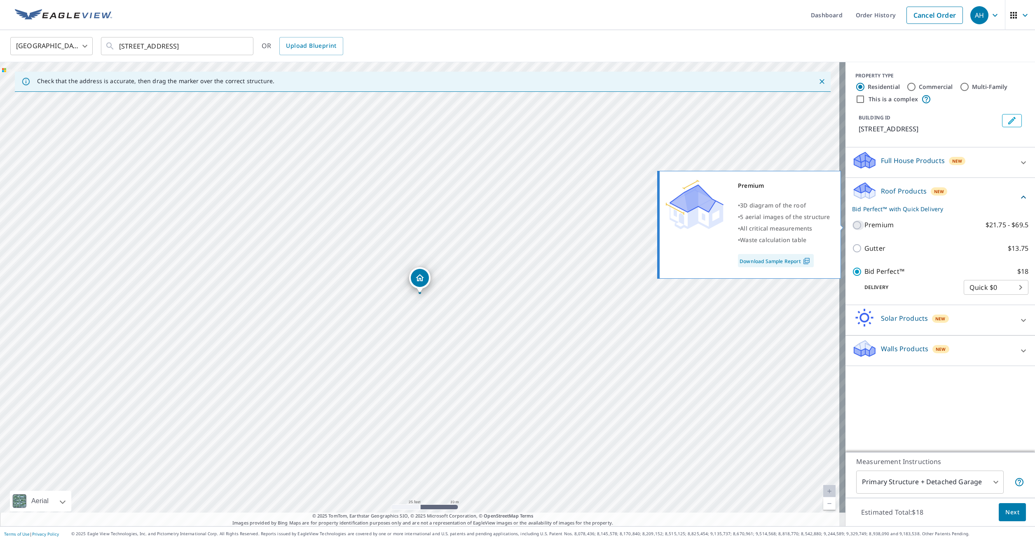
click at [852, 224] on input "Premium $21.75 - $69.5" at bounding box center [858, 225] width 12 height 10
checkbox input "true"
checkbox input "false"
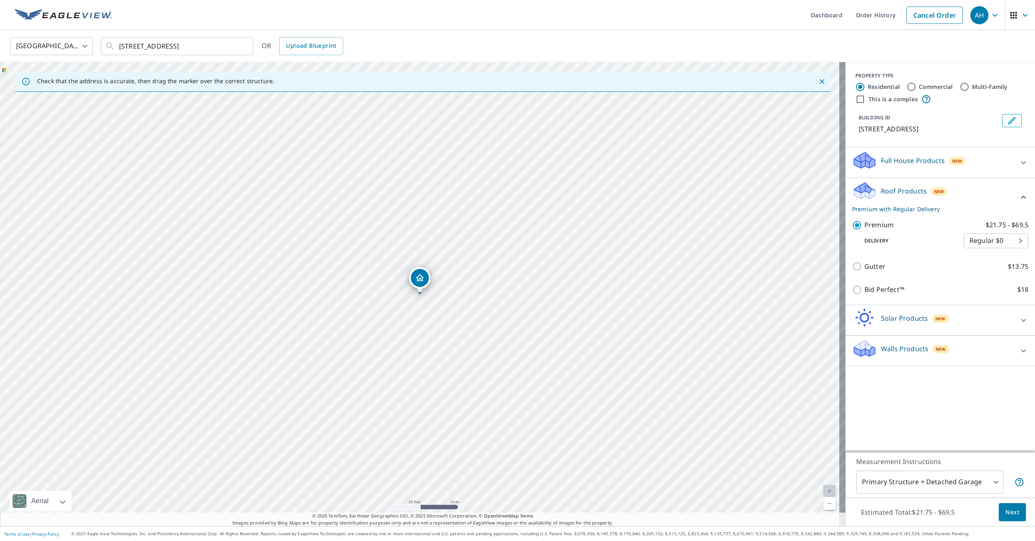
click at [921, 485] on body "AH AH Dashboard Order History Cancel Order AH [GEOGRAPHIC_DATA] [GEOGRAPHIC_DAT…" at bounding box center [517, 270] width 1035 height 541
click at [914, 520] on li "Other (please provide instructions)" at bounding box center [923, 524] width 147 height 15
type input "5"
click at [1009, 515] on span "Next" at bounding box center [1012, 513] width 14 height 10
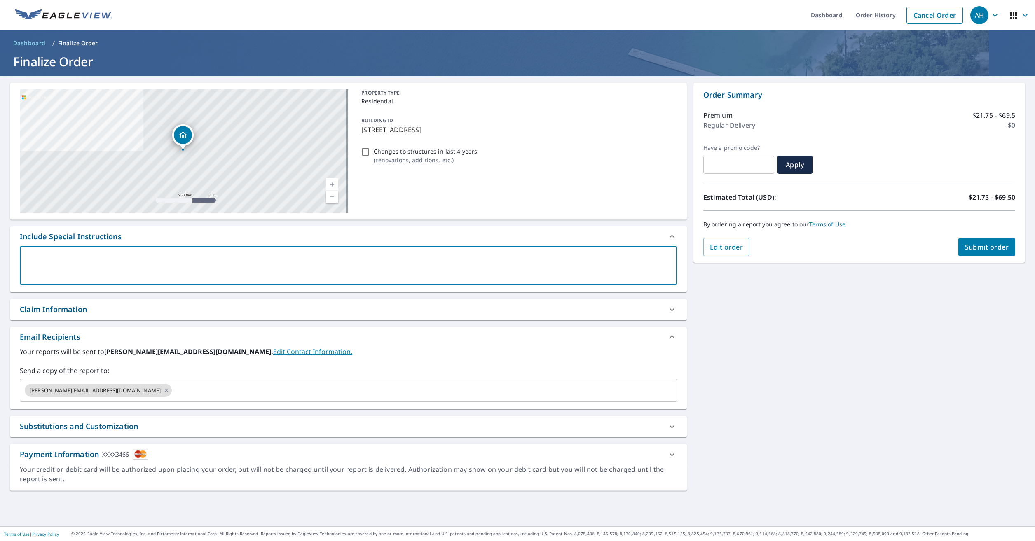
click at [104, 270] on textarea at bounding box center [349, 265] width 646 height 23
type textarea "d"
type textarea "x"
checkbox input "true"
type textarea "de"
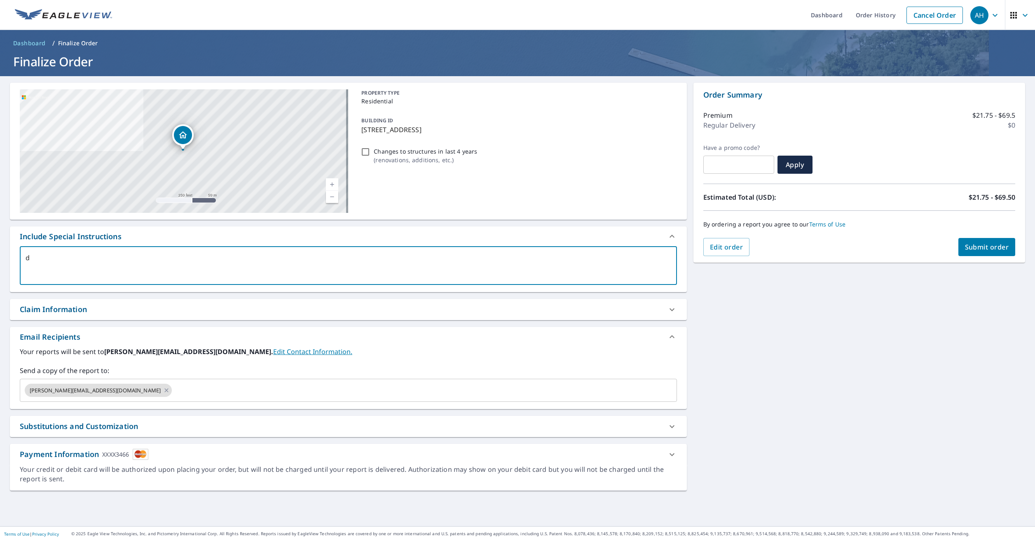
type textarea "x"
checkbox input "true"
type textarea "det"
type textarea "x"
checkbox input "true"
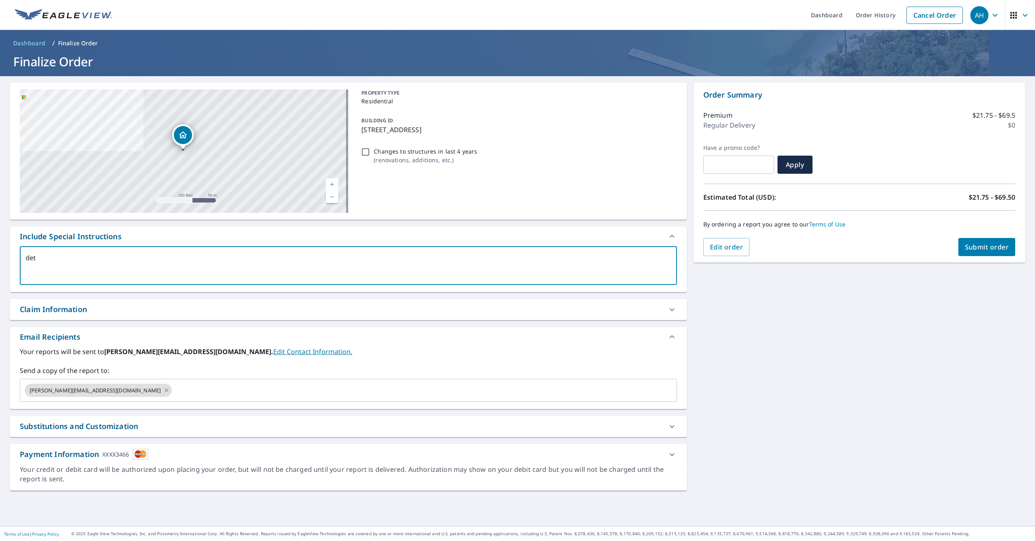
type textarea "deta"
type textarea "x"
checkbox input "true"
type textarea "detac"
type textarea "x"
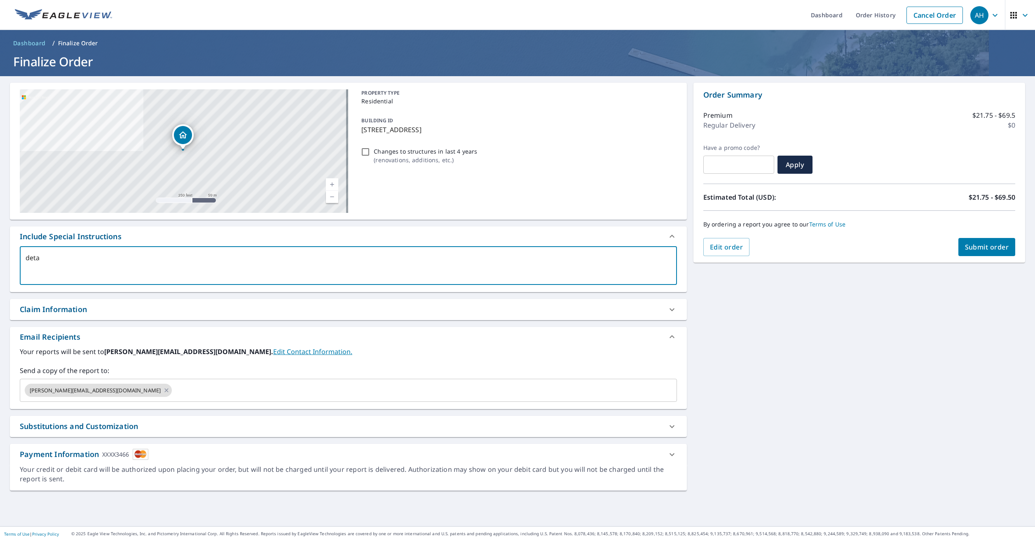
checkbox input "true"
type textarea "detach"
type textarea "x"
checkbox input "true"
type textarea "detache"
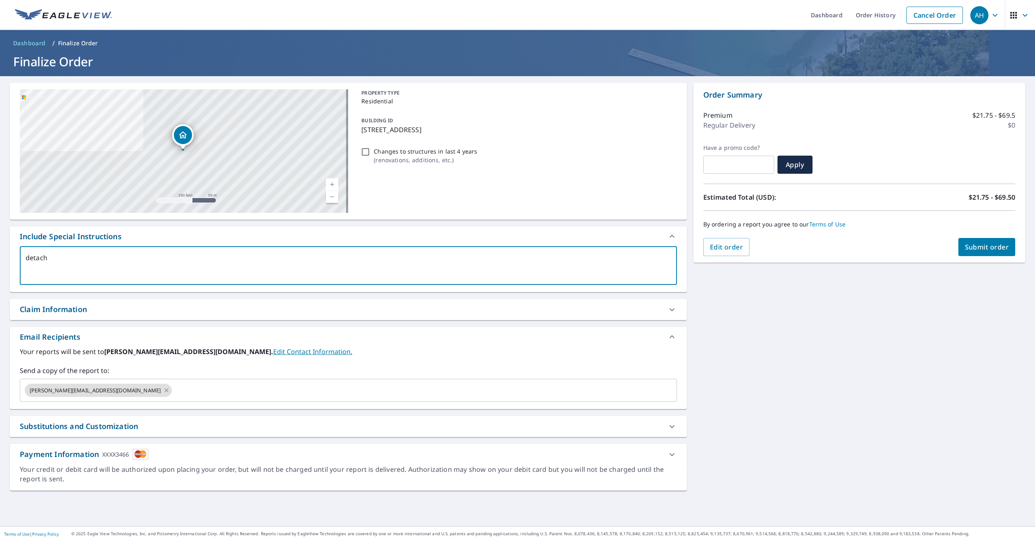
type textarea "x"
checkbox input "true"
type textarea "detached"
type textarea "x"
checkbox input "true"
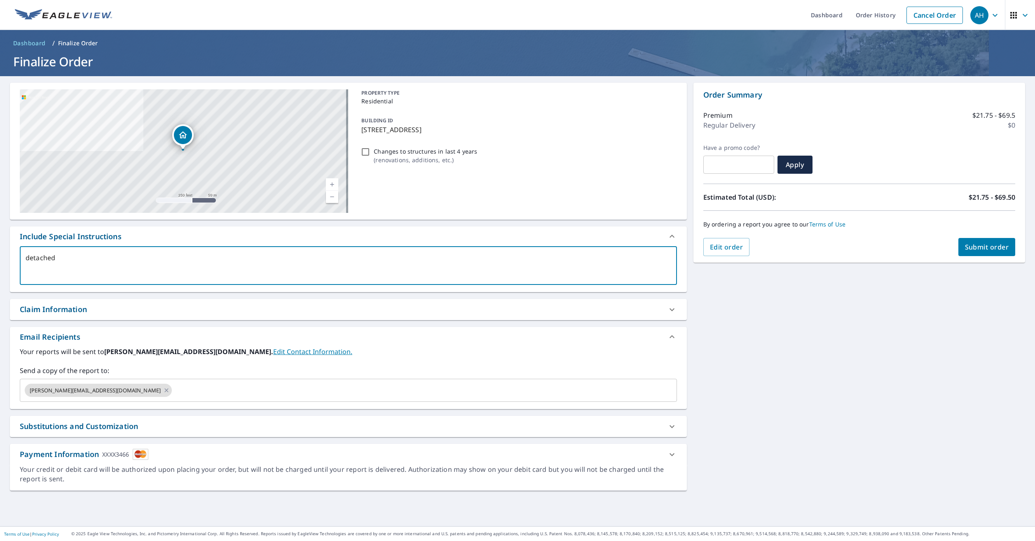
type textarea "detached"
type textarea "x"
checkbox input "true"
type textarea "detached 6"
type textarea "x"
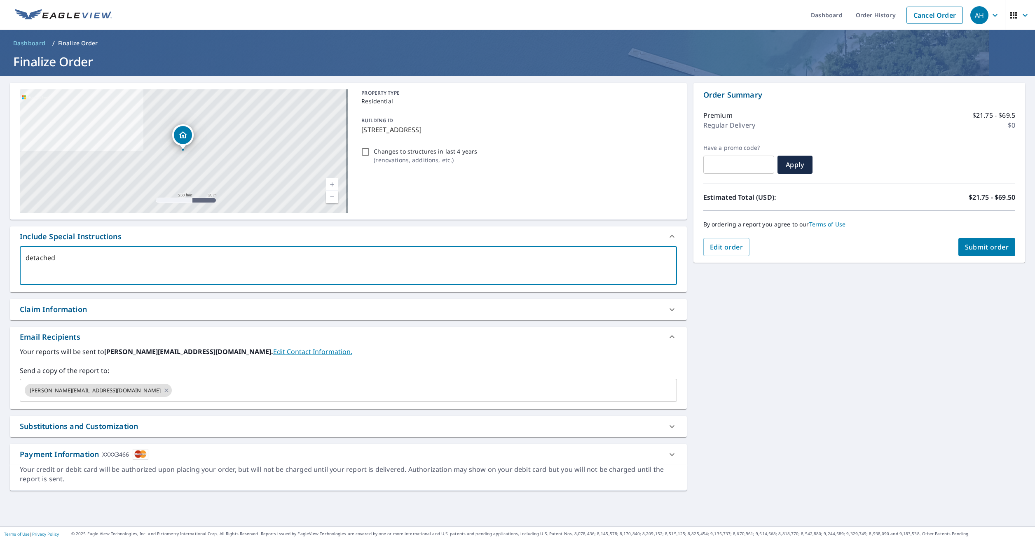
checkbox input "true"
type textarea "detached 6."
type textarea "x"
checkbox input "true"
type textarea "detached 6.5"
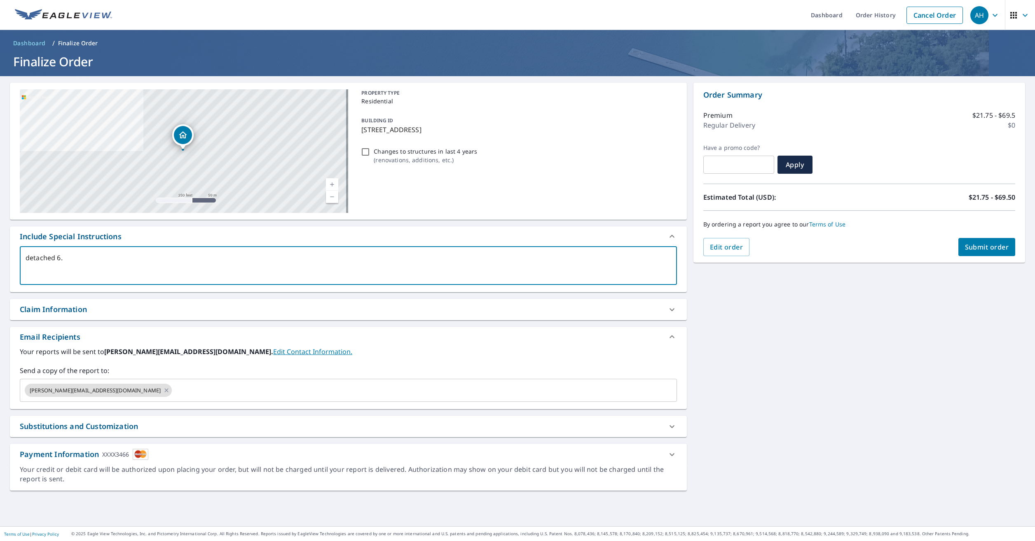
type textarea "x"
checkbox input "true"
type textarea "detached 6.5"
type textarea "x"
checkbox input "true"
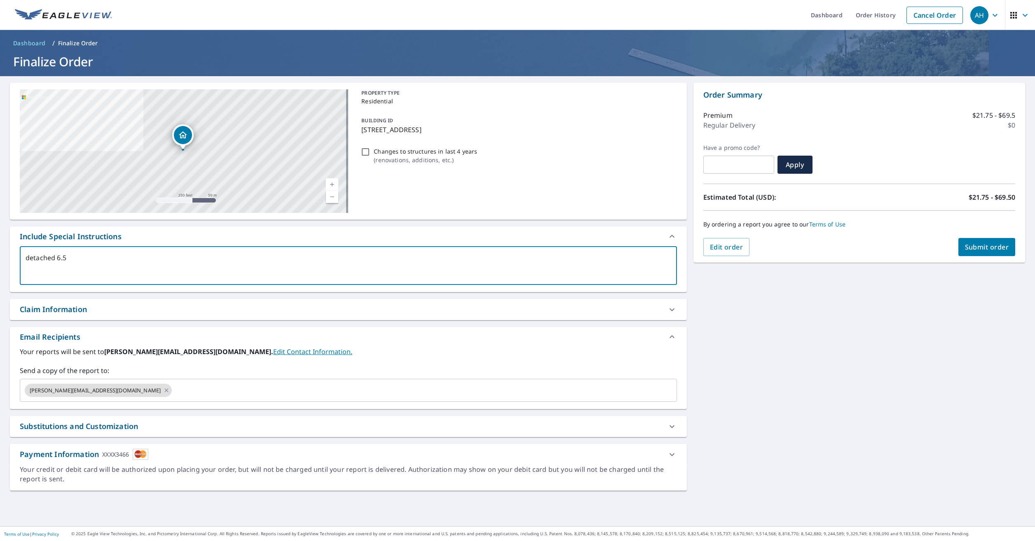
type textarea "detached 6.5 c"
type textarea "x"
checkbox input "true"
type textarea "detached 6.5 ca"
type textarea "x"
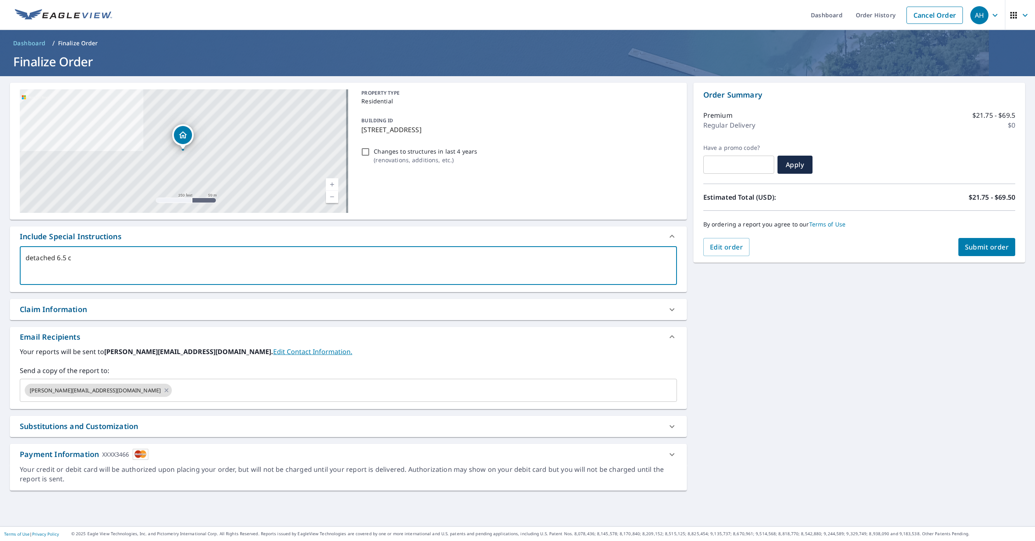
checkbox input "true"
type textarea "detached 6.5 car"
type textarea "x"
checkbox input "true"
type textarea "detached 6.5 car"
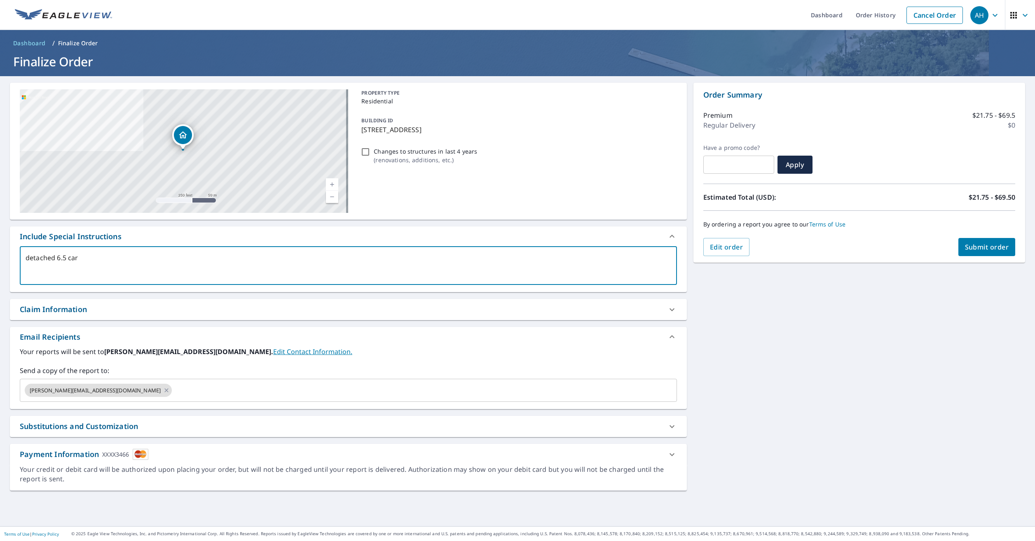
type textarea "x"
checkbox input "true"
type textarea "detached 6.5 car ga"
type textarea "x"
checkbox input "true"
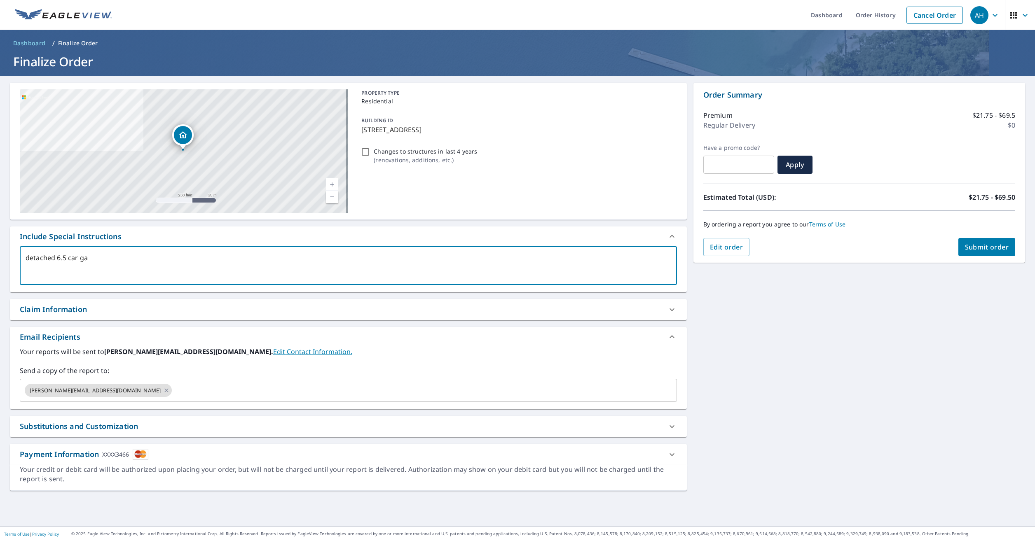
type textarea "detached 6.5 car gar"
type textarea "x"
checkbox input "true"
type textarea "detached 6.5 car gara"
type textarea "x"
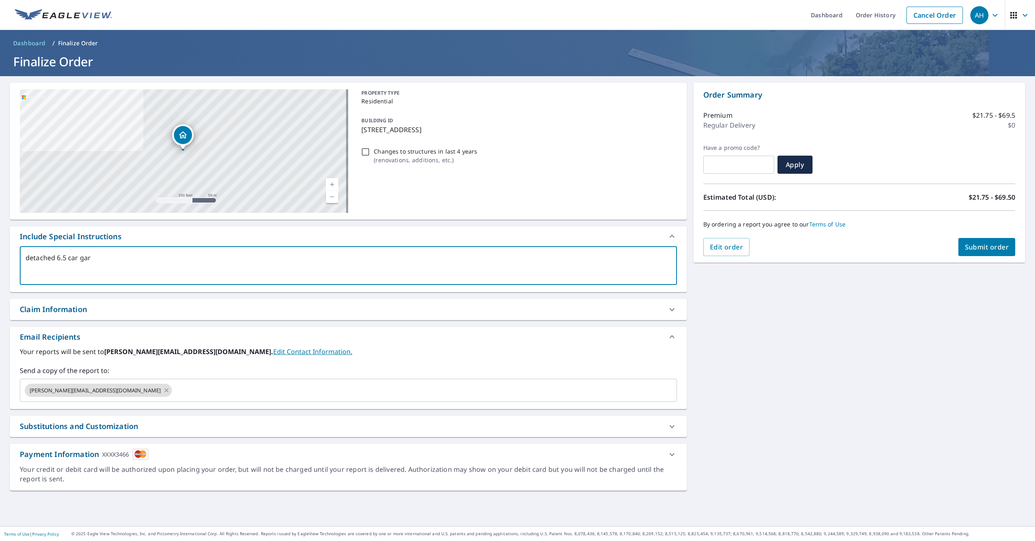
checkbox input "true"
type textarea "detached 6.5 car garag"
type textarea "x"
checkbox input "true"
type textarea "detached 6.5 car garage"
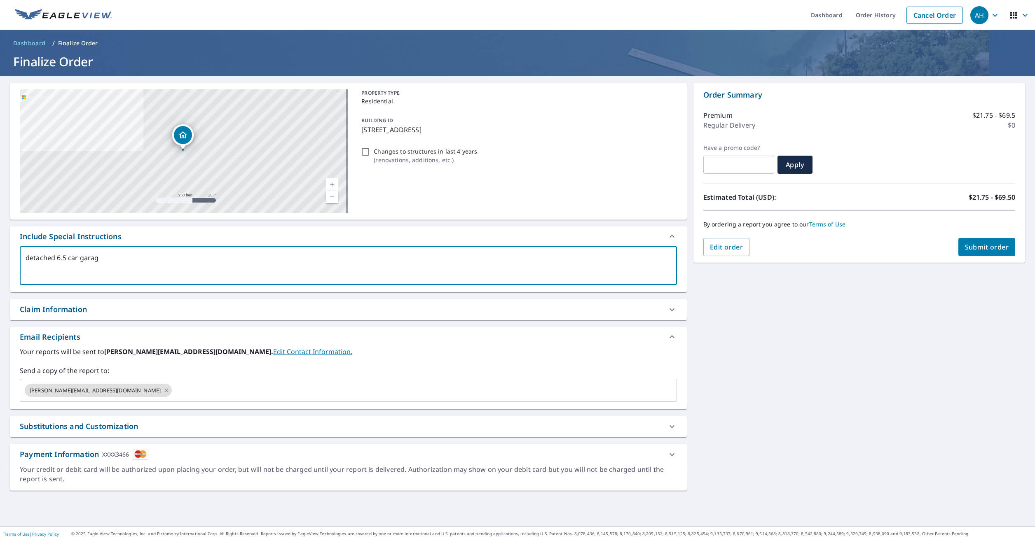
type textarea "x"
checkbox input "true"
type textarea "detached 6.5 car garage"
type textarea "x"
checkbox input "true"
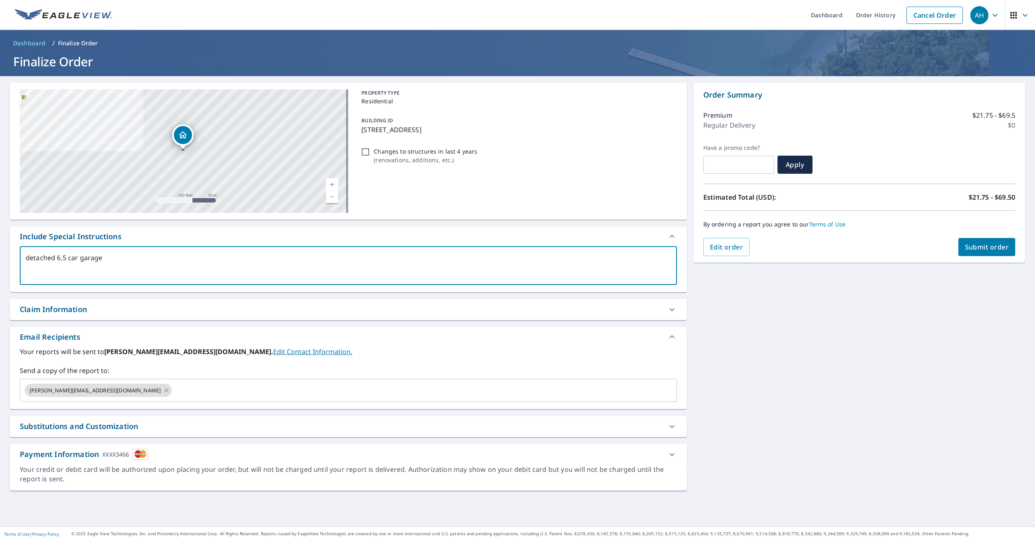
type textarea "detached 6.5 car garage ("
type textarea "x"
checkbox input "true"
type textarea "detached 6.5 car garage (l"
type textarea "x"
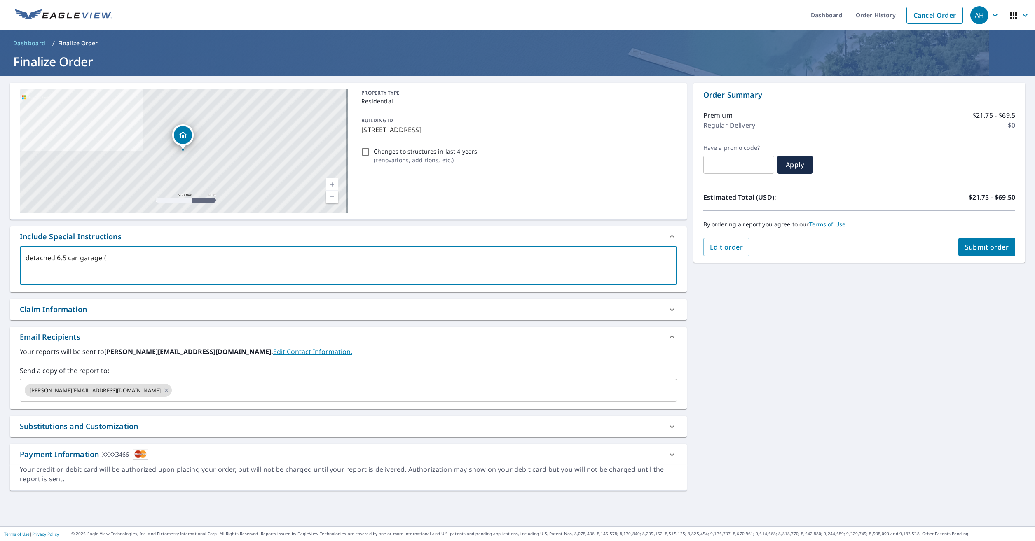
checkbox input "true"
type textarea "detached 6.5 car garage (lo"
type textarea "x"
checkbox input "true"
type textarea "detached 6.5 car garage (loo"
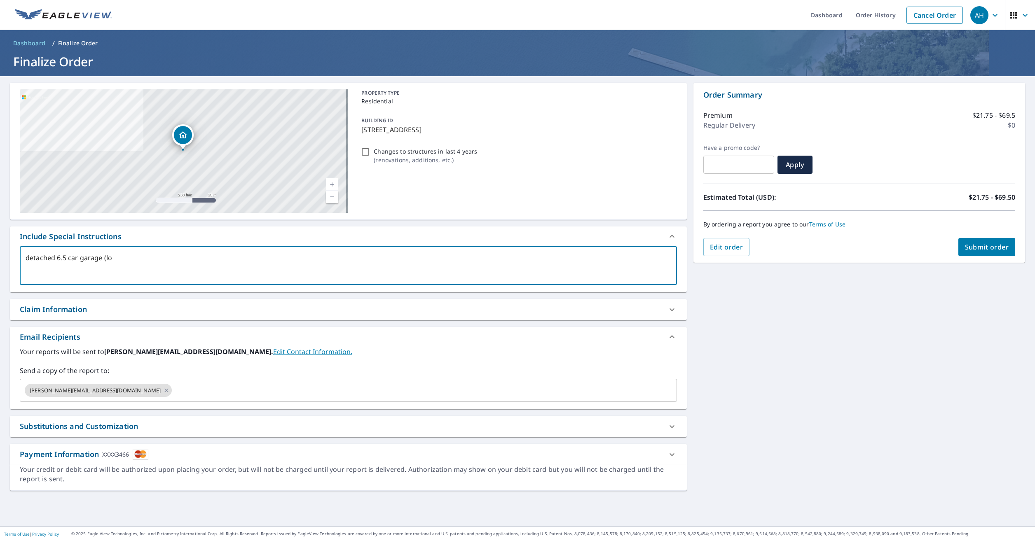
type textarea "x"
checkbox input "true"
type textarea "detached 6.5 car garage (look"
type textarea "x"
checkbox input "true"
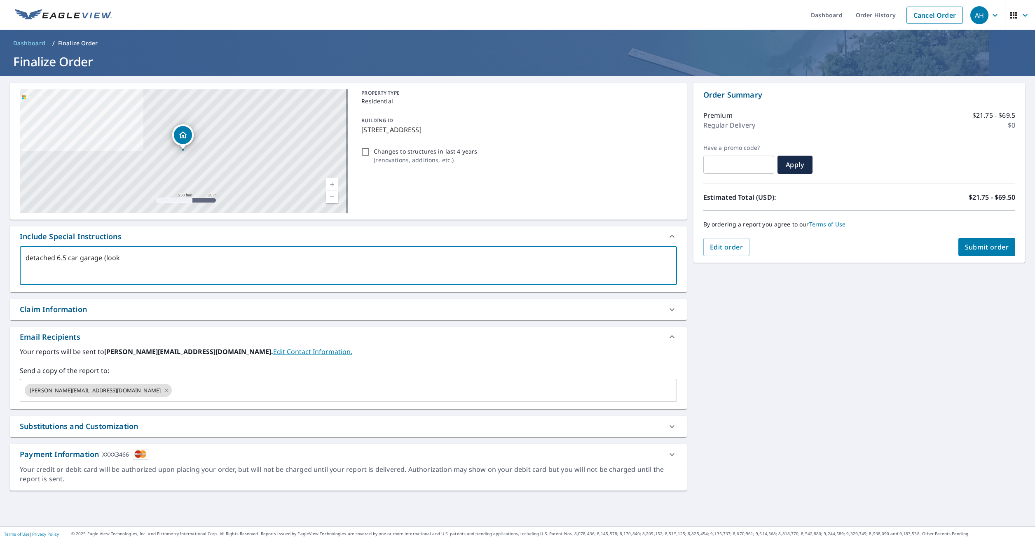
type textarea "detached 6.5 car garage (looks"
type textarea "x"
checkbox input "true"
type textarea "detached 6.5 car garage (looks"
type textarea "x"
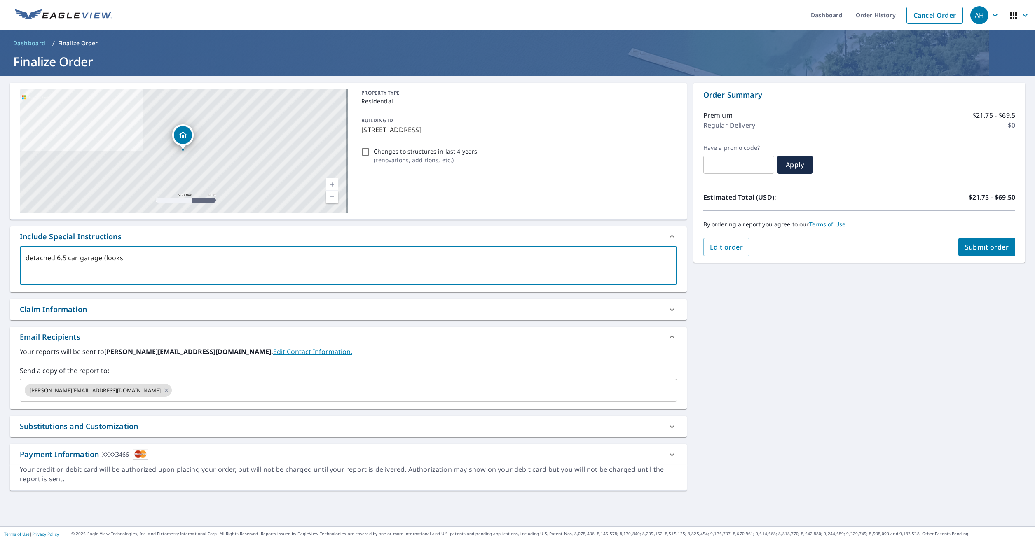
checkbox input "true"
type textarea "detached 6.5 car garage (looks l"
type textarea "x"
checkbox input "true"
type textarea "detached 6.5 car garage (looks li"
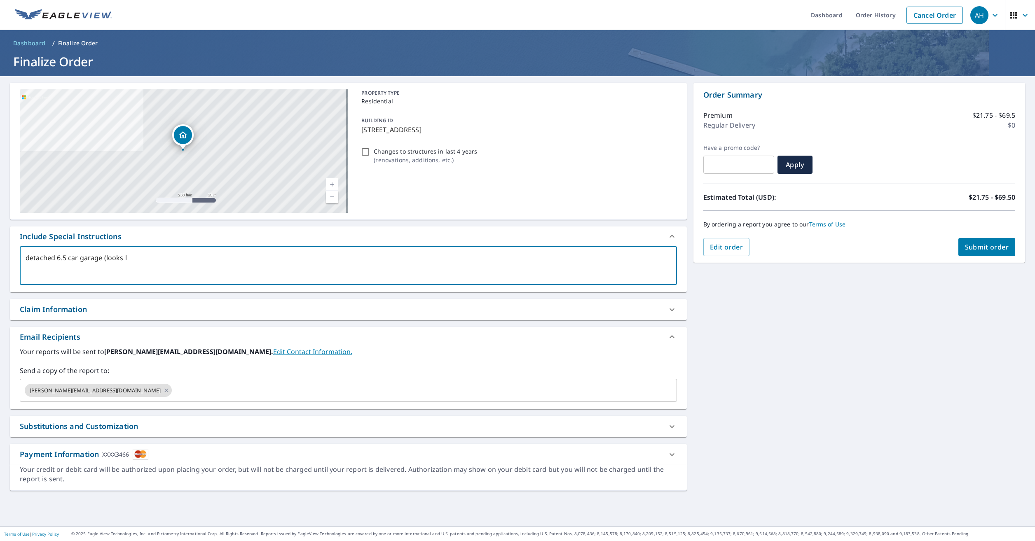
type textarea "x"
checkbox input "true"
type textarea "detached 6.5 car garage (looks lik"
type textarea "x"
checkbox input "true"
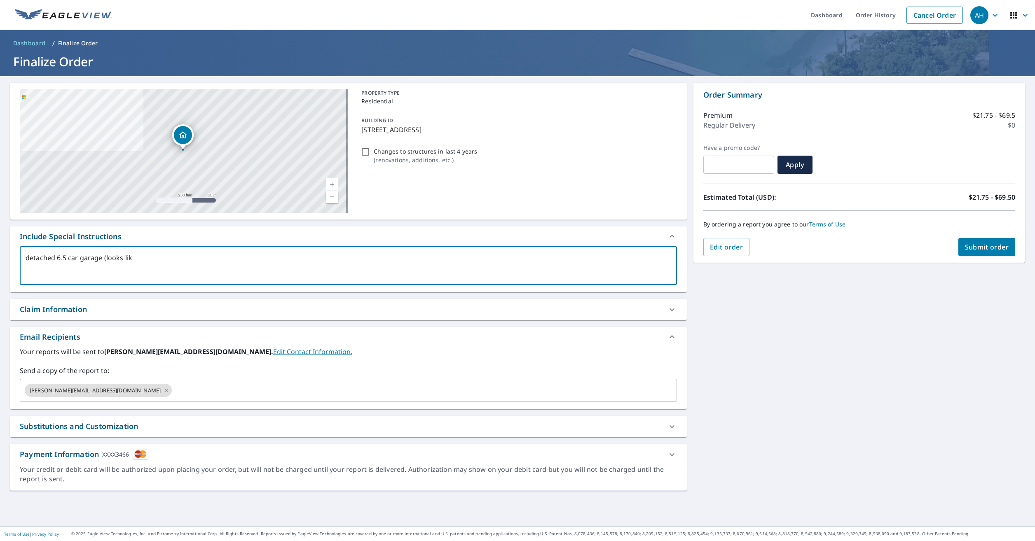
type textarea "detached 6.5 car garage (looks like"
type textarea "x"
checkbox input "true"
type textarea "detached 6.5 car garage (looks like"
type textarea "x"
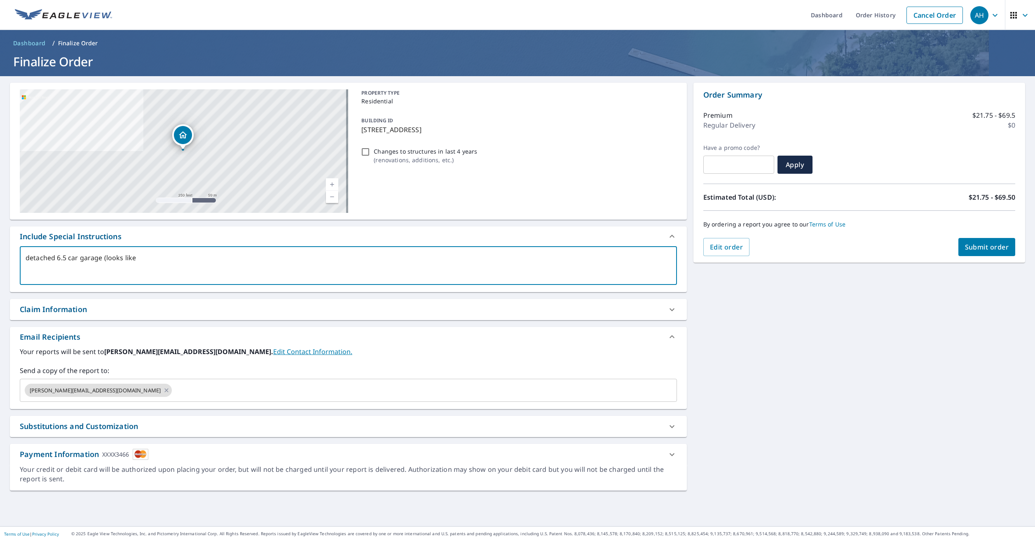
checkbox input "true"
type textarea "detached 6.5 car garage (looks like a"
type textarea "x"
checkbox input "true"
type textarea "detached 6.5 car garage (looks like a"
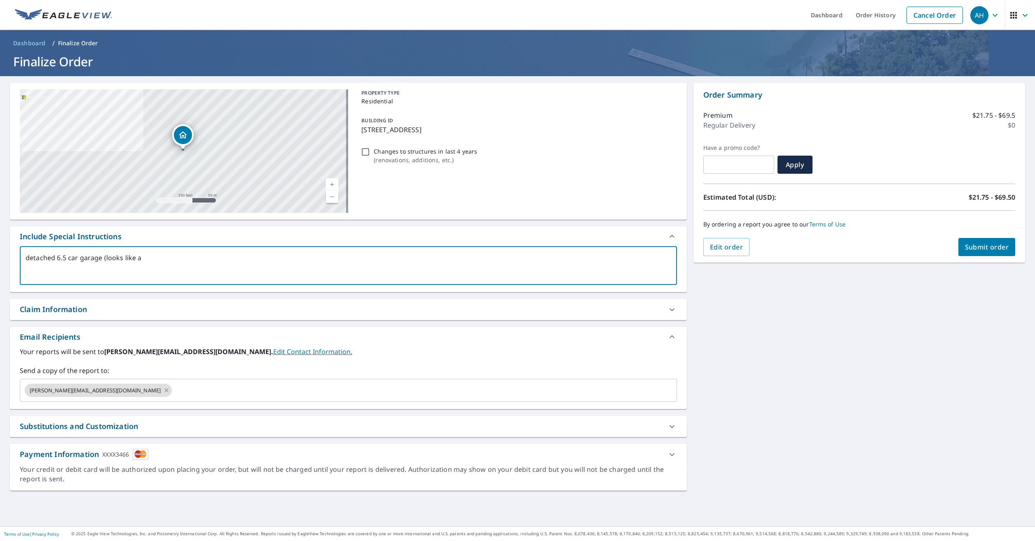
type textarea "x"
checkbox input "true"
type textarea "detached 6.5 car garage (looks like a v"
type textarea "x"
checkbox input "true"
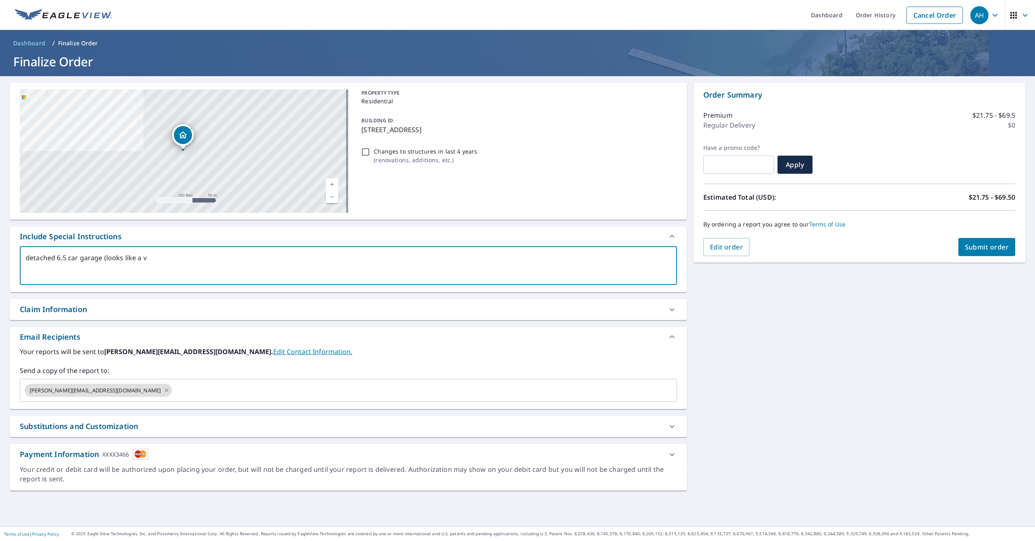
type textarea "detached 6.5 car garage (looks like a va"
type textarea "x"
checkbox input "true"
type textarea "detached 6.5 car garage (looks like a v"
type textarea "x"
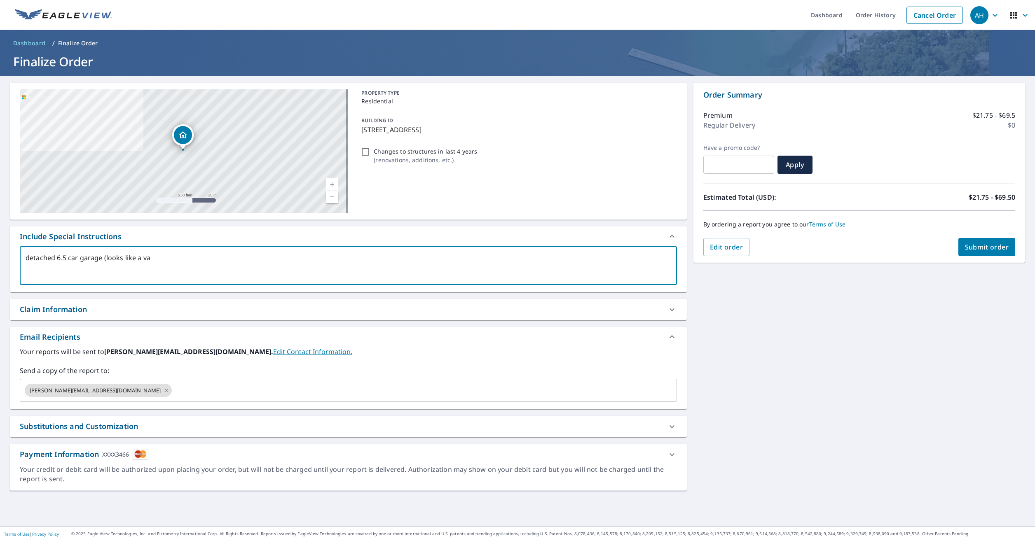
checkbox input "true"
type textarea "detached 6.5 car garage (looks like a"
type textarea "x"
checkbox input "true"
type textarea "detached 6.5 car garage (looks like a b"
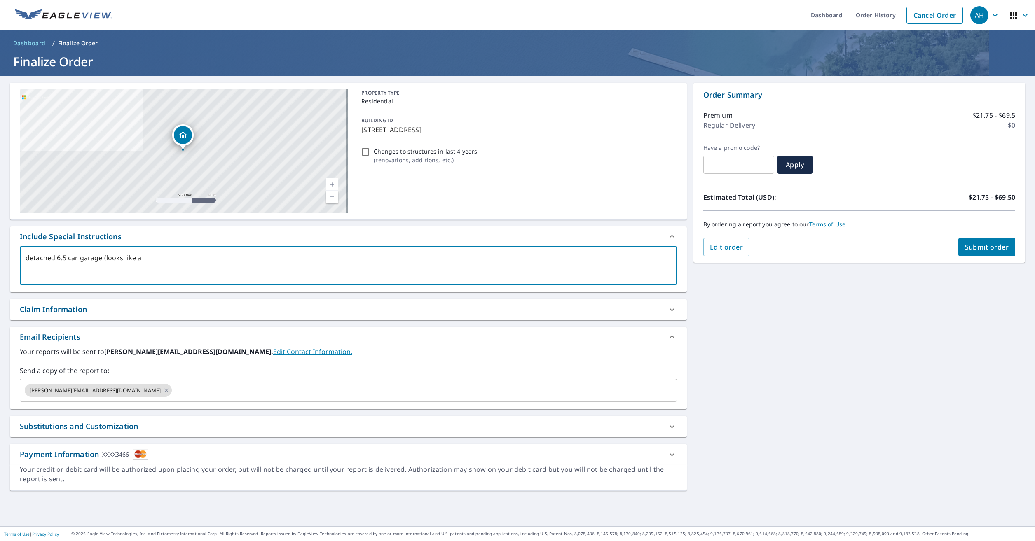
type textarea "x"
checkbox input "true"
type textarea "detached 6.5 car garage (looks like a ba"
type textarea "x"
checkbox input "true"
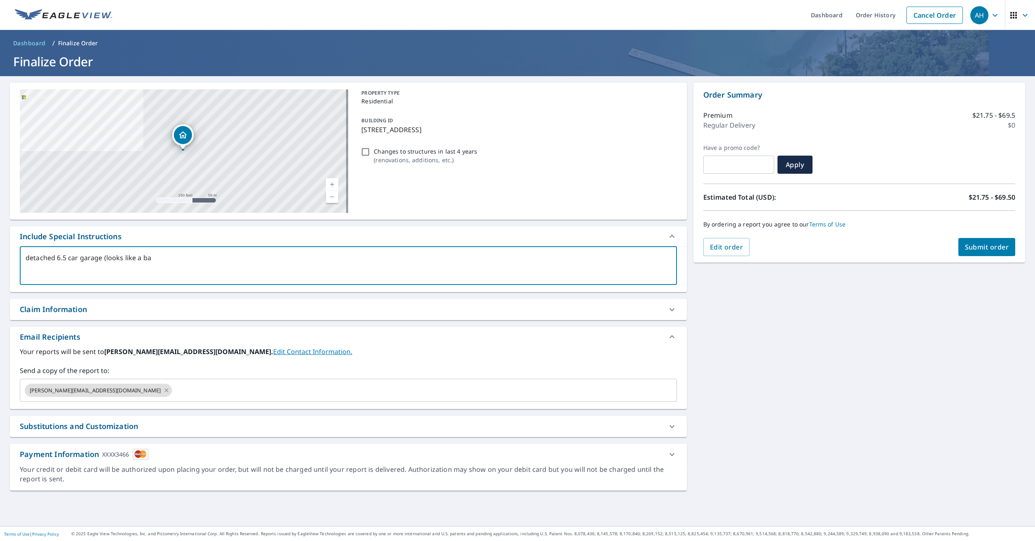
type textarea "detached 6.5 car garage (looks like a bar"
type textarea "x"
checkbox input "true"
type textarea "detached 6.5 car garage (looks like a barn"
type textarea "x"
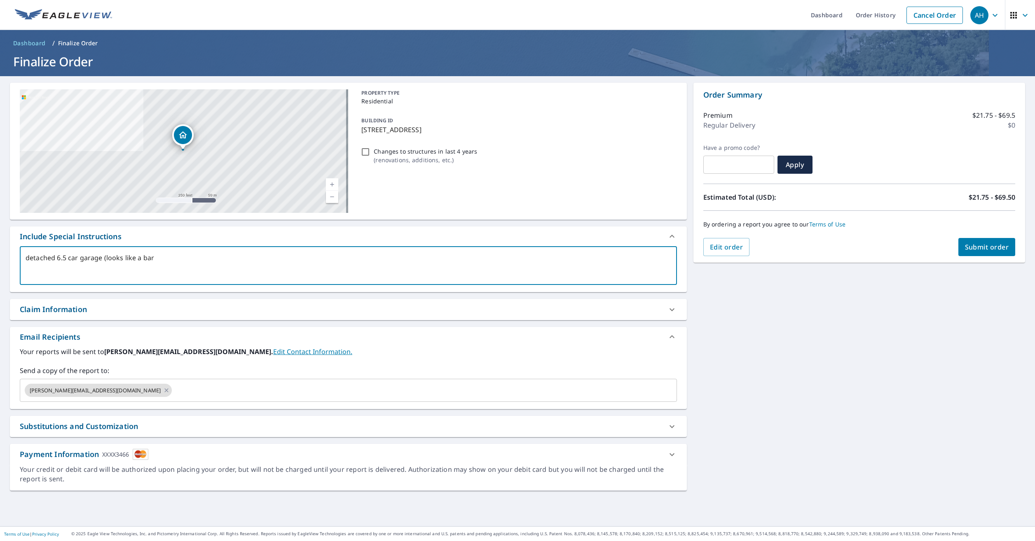
checkbox input "true"
type textarea "detached 6.5 car garage (looks like a barn)"
type textarea "x"
checkbox input "true"
type textarea "detached 6.5 car garage (looks like a barn)"
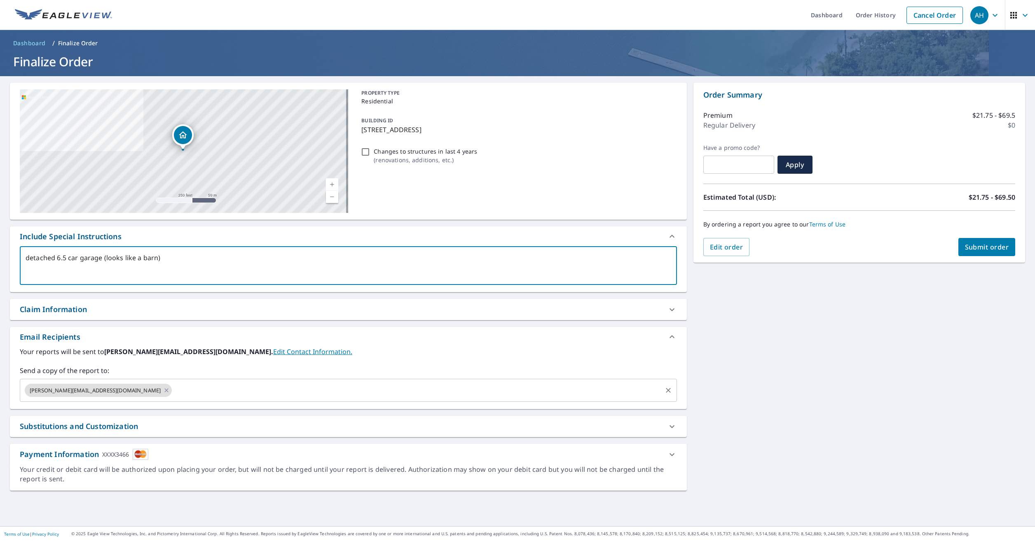
type textarea "x"
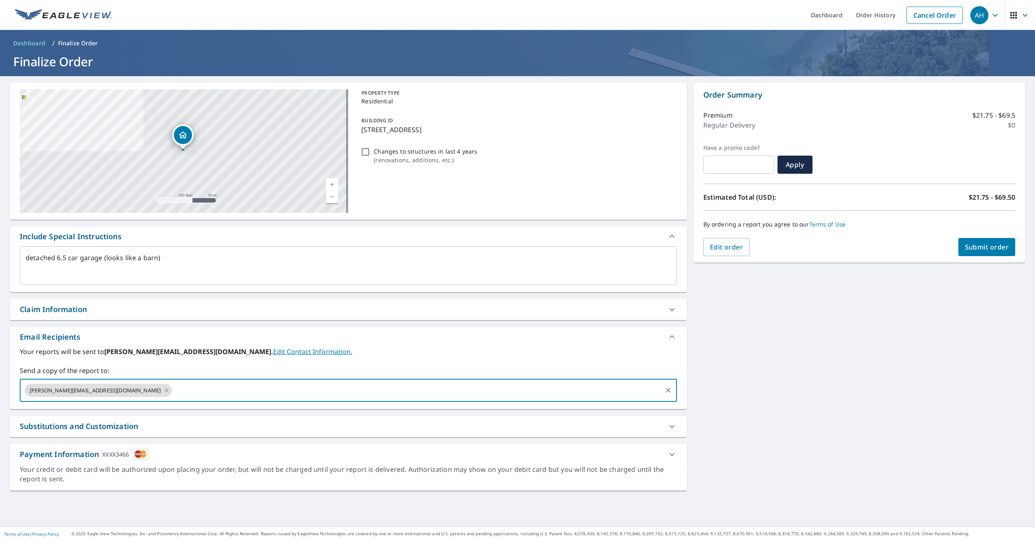
click at [173, 398] on input "text" at bounding box center [417, 391] width 488 height 16
type input "[PERSON_NAME][EMAIL_ADDRESS][DOMAIN_NAME]"
type textarea "x"
checkbox input "true"
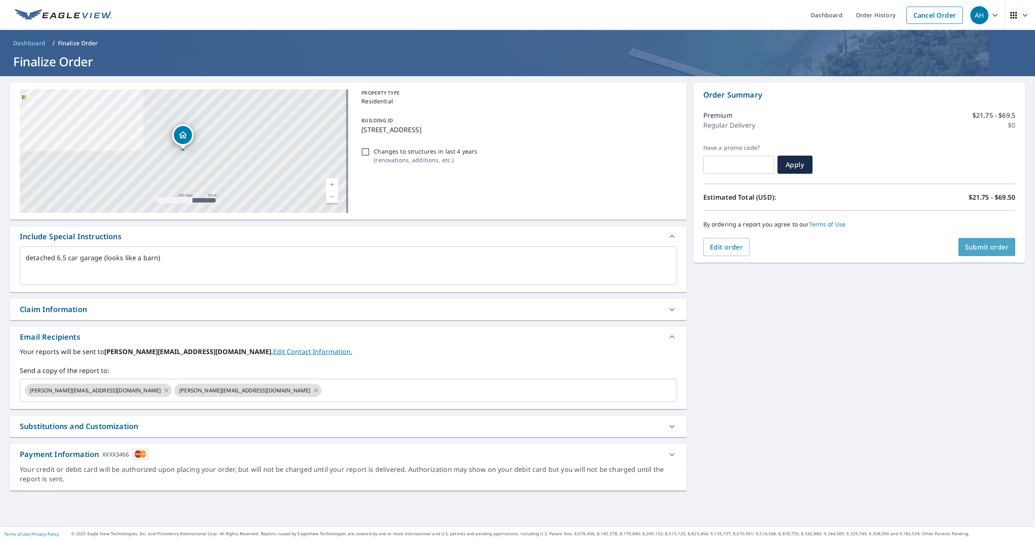
click at [995, 247] on span "Submit order" at bounding box center [987, 247] width 44 height 9
type textarea "x"
checkbox input "true"
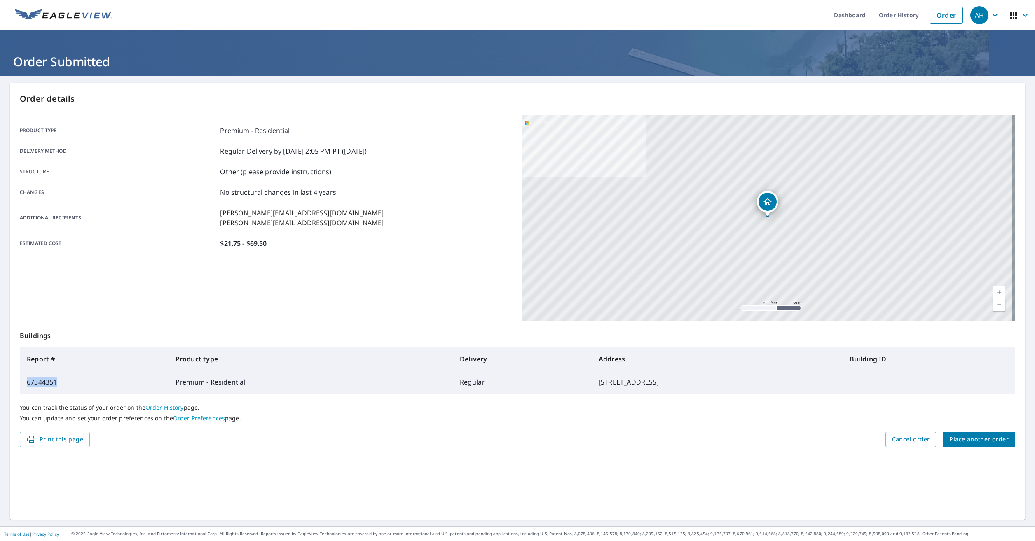
drag, startPoint x: 58, startPoint y: 381, endPoint x: 28, endPoint y: 379, distance: 30.1
click at [28, 379] on td "67344351" at bounding box center [94, 382] width 149 height 23
drag, startPoint x: 28, startPoint y: 379, endPoint x: 36, endPoint y: 381, distance: 8.4
copy td "67344351"
